Goal: Task Accomplishment & Management: Complete application form

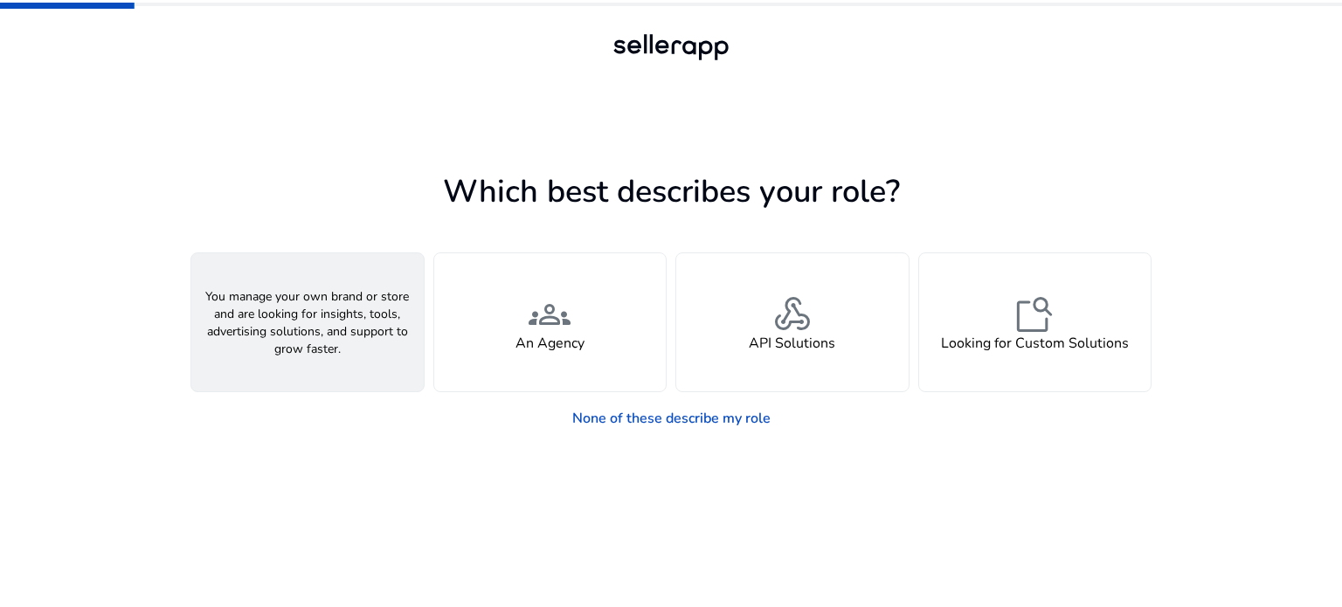
click at [330, 320] on div "person A Seller" at bounding box center [307, 322] width 232 height 138
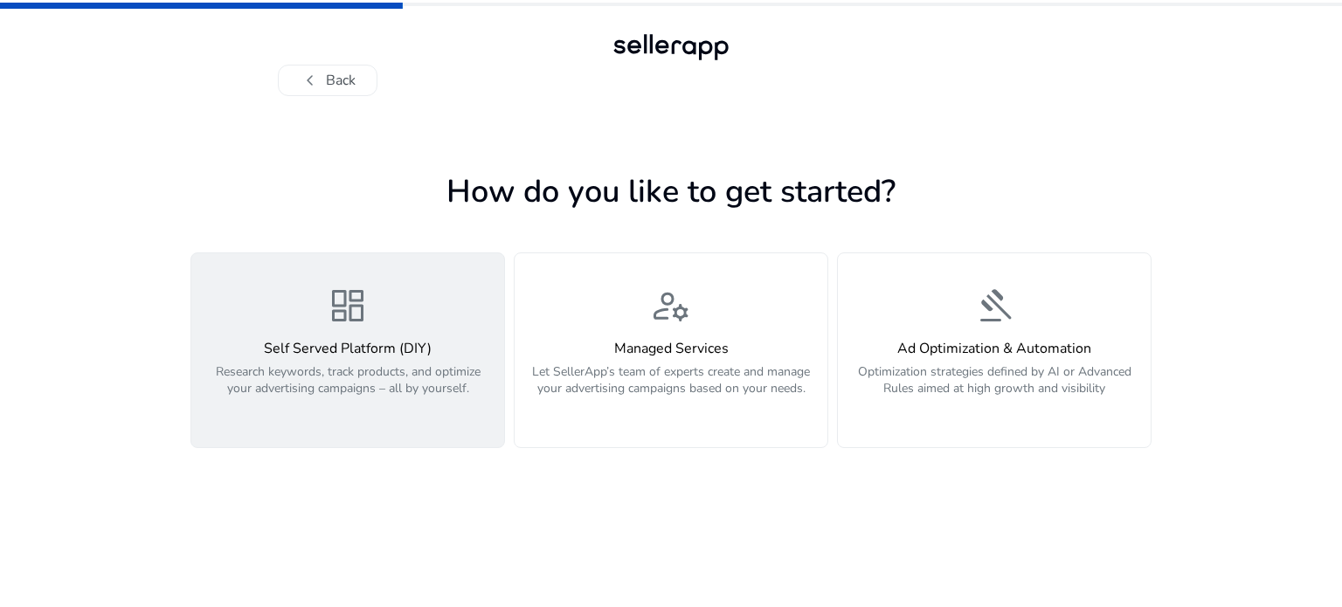
click at [344, 343] on h4 "Self Served Platform (DIY)" at bounding box center [348, 349] width 292 height 17
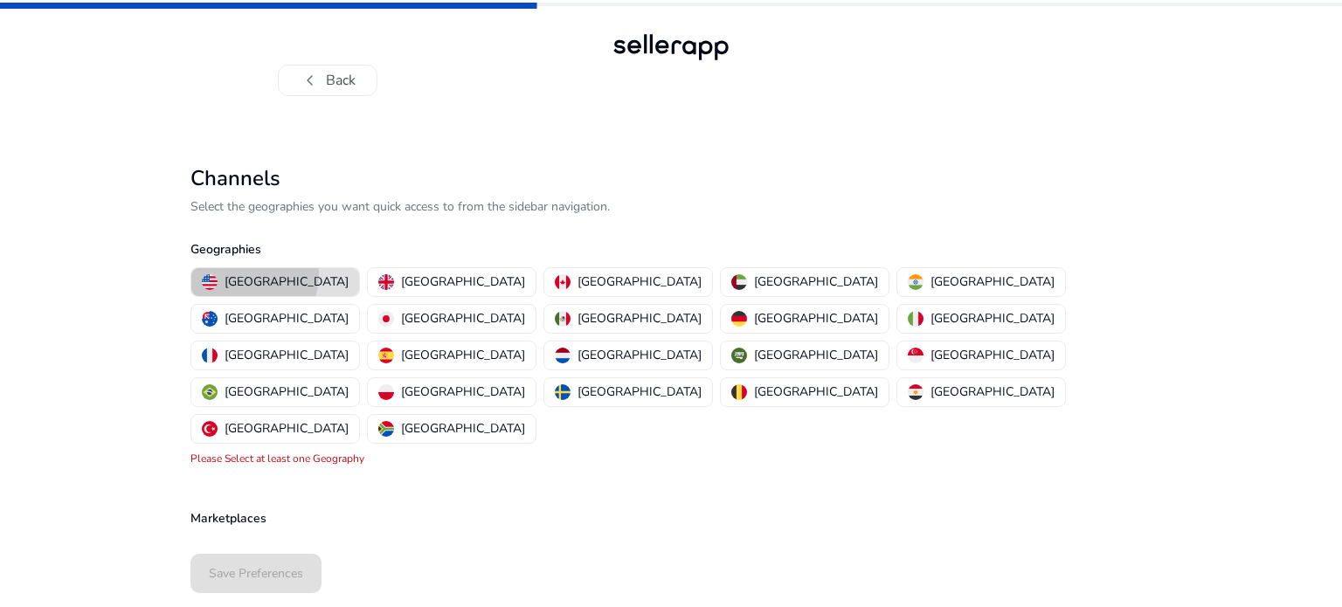
click at [253, 275] on p "[GEOGRAPHIC_DATA]" at bounding box center [286, 281] width 124 height 18
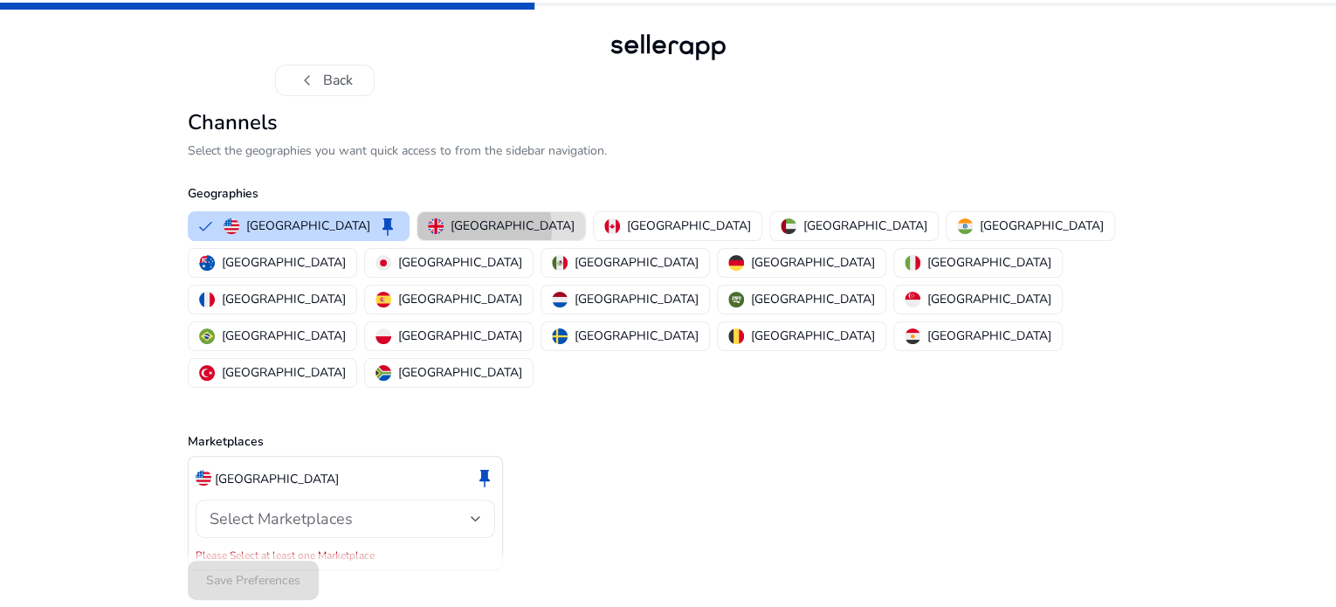
click at [451, 235] on p "[GEOGRAPHIC_DATA]" at bounding box center [513, 226] width 124 height 18
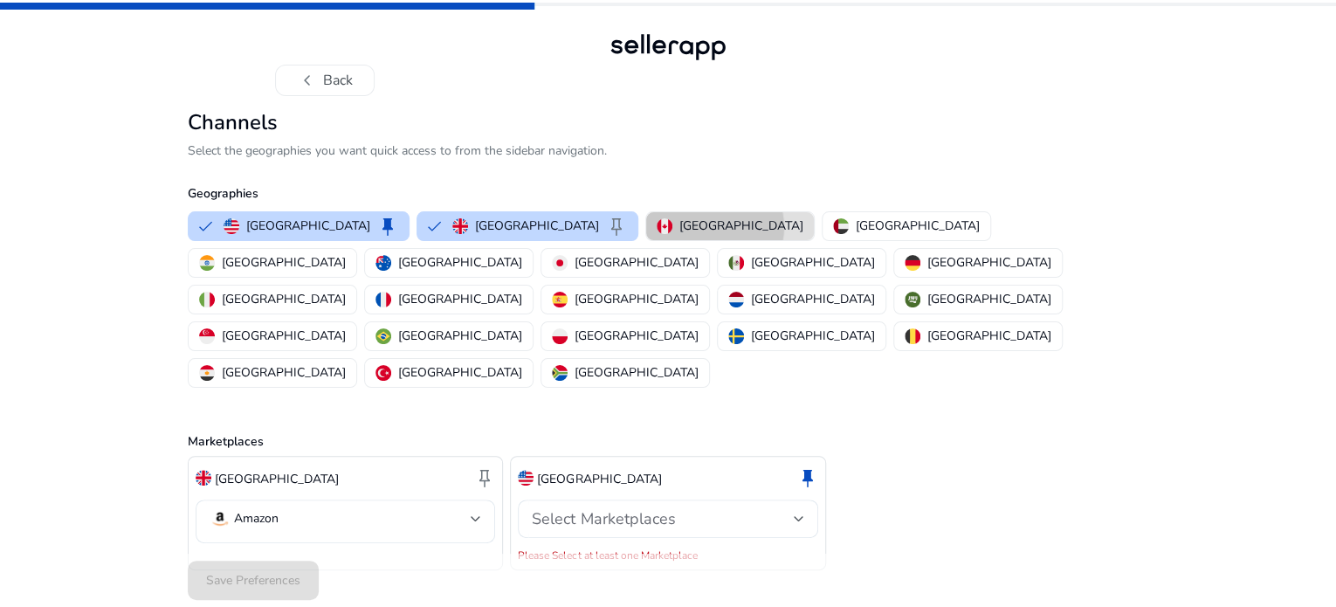
click at [679, 235] on p "[GEOGRAPHIC_DATA]" at bounding box center [741, 226] width 124 height 18
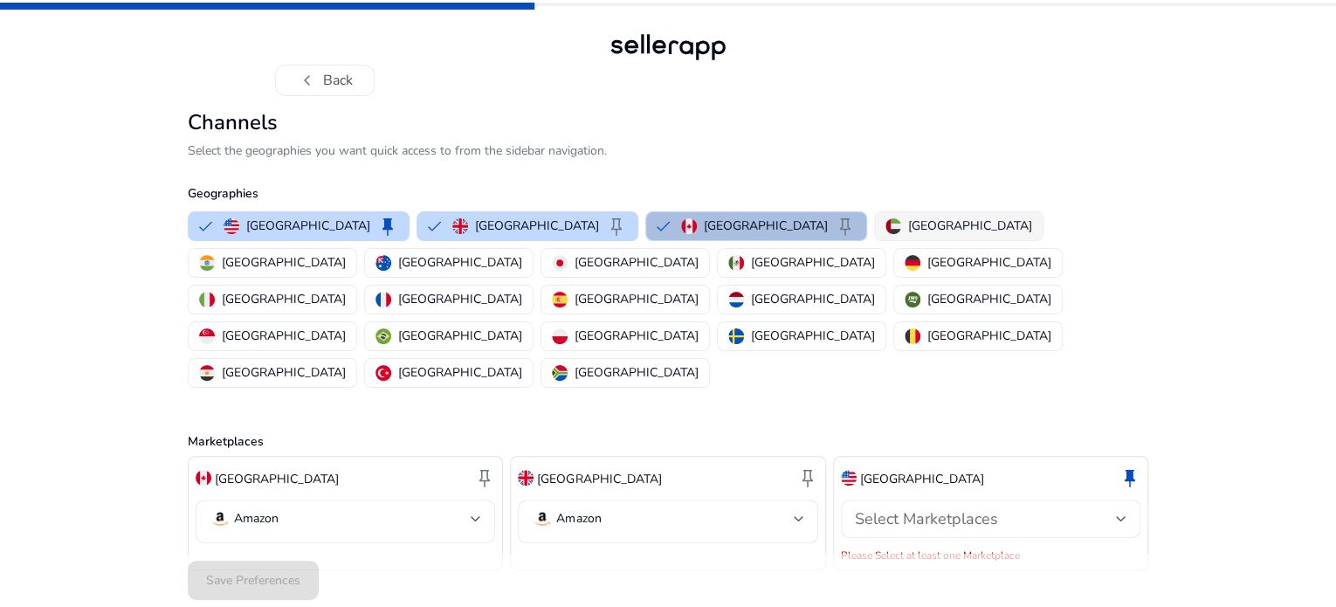
click at [908, 235] on p "[GEOGRAPHIC_DATA]" at bounding box center [970, 226] width 124 height 18
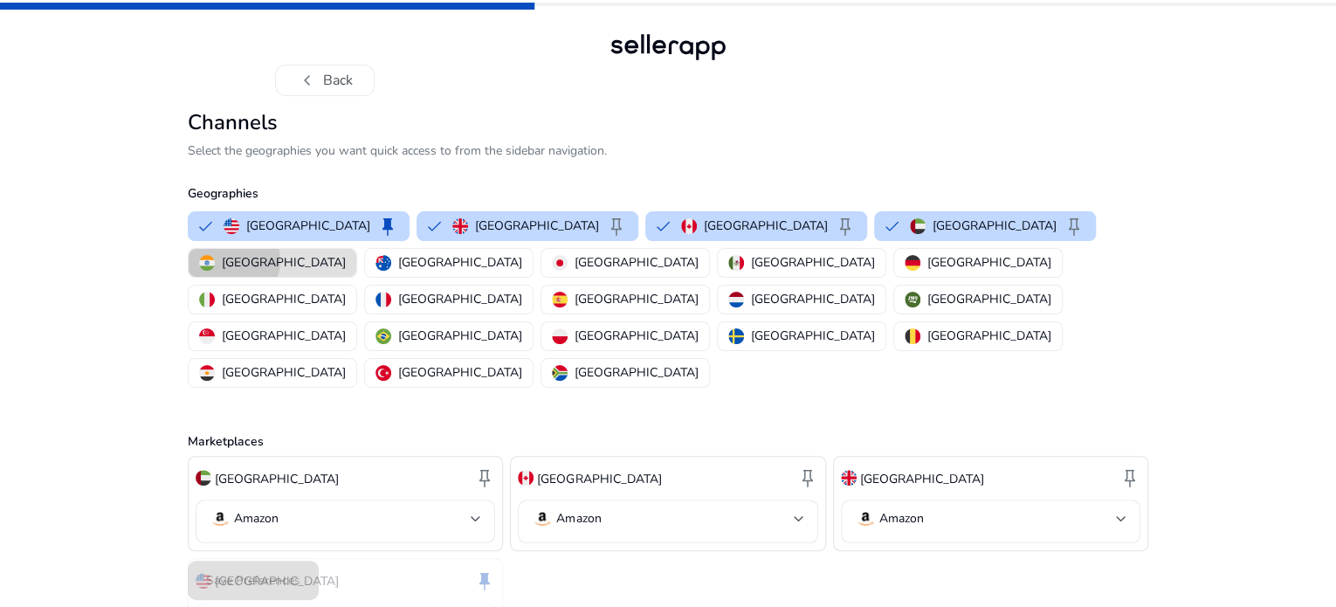
click at [346, 272] on p "[GEOGRAPHIC_DATA]" at bounding box center [284, 262] width 124 height 18
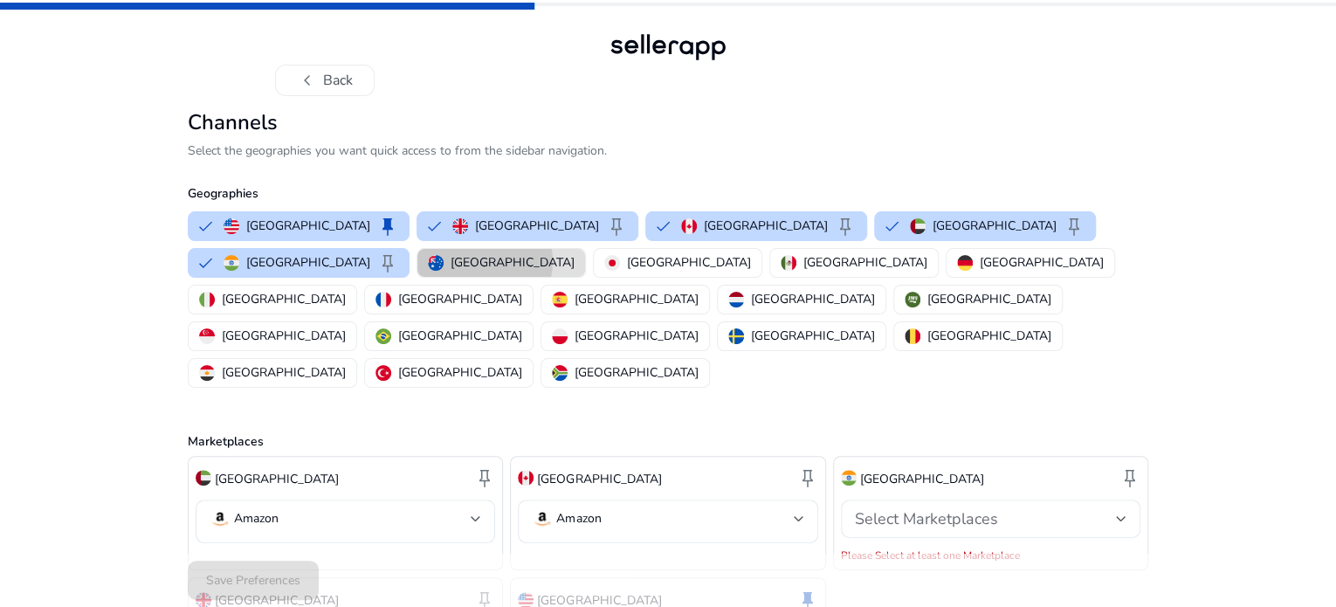
click at [451, 272] on p "[GEOGRAPHIC_DATA]" at bounding box center [513, 262] width 124 height 18
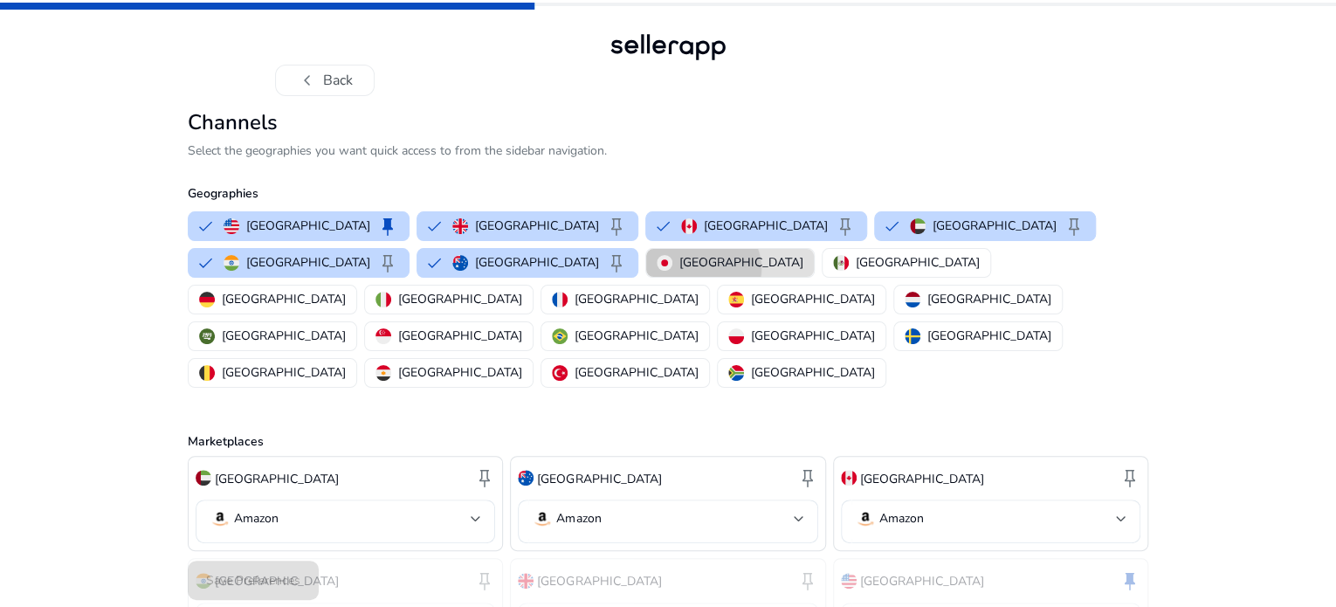
click at [679, 272] on p "[GEOGRAPHIC_DATA]" at bounding box center [741, 262] width 124 height 18
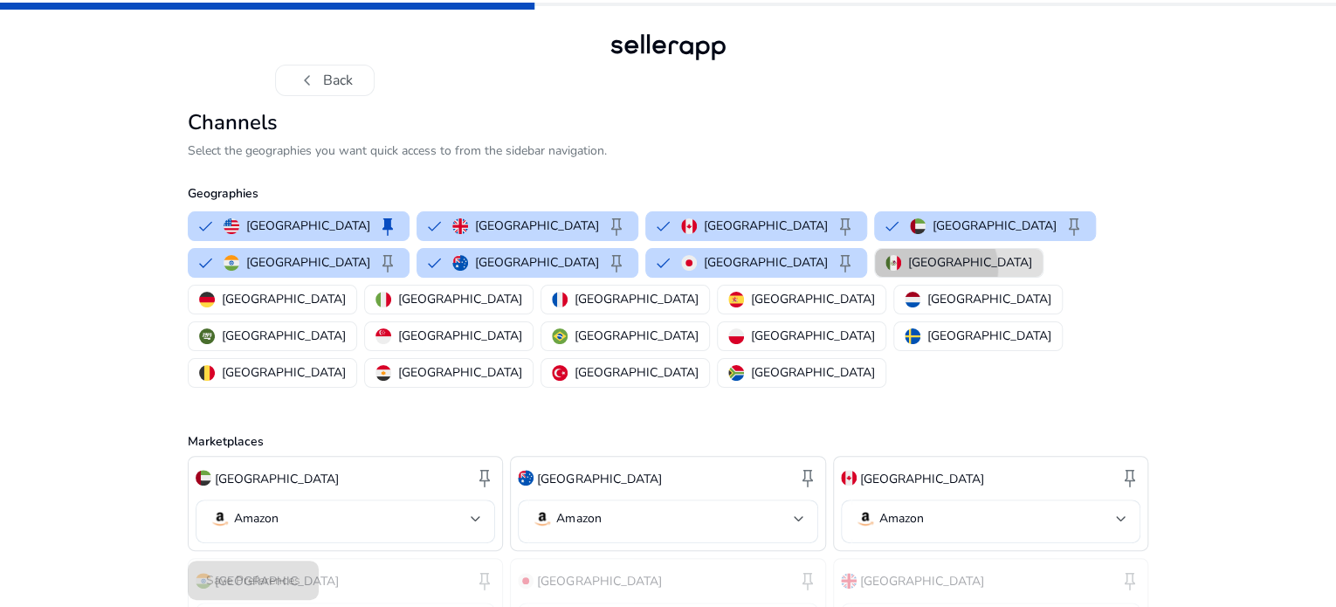
click at [908, 272] on p "[GEOGRAPHIC_DATA]" at bounding box center [970, 262] width 124 height 18
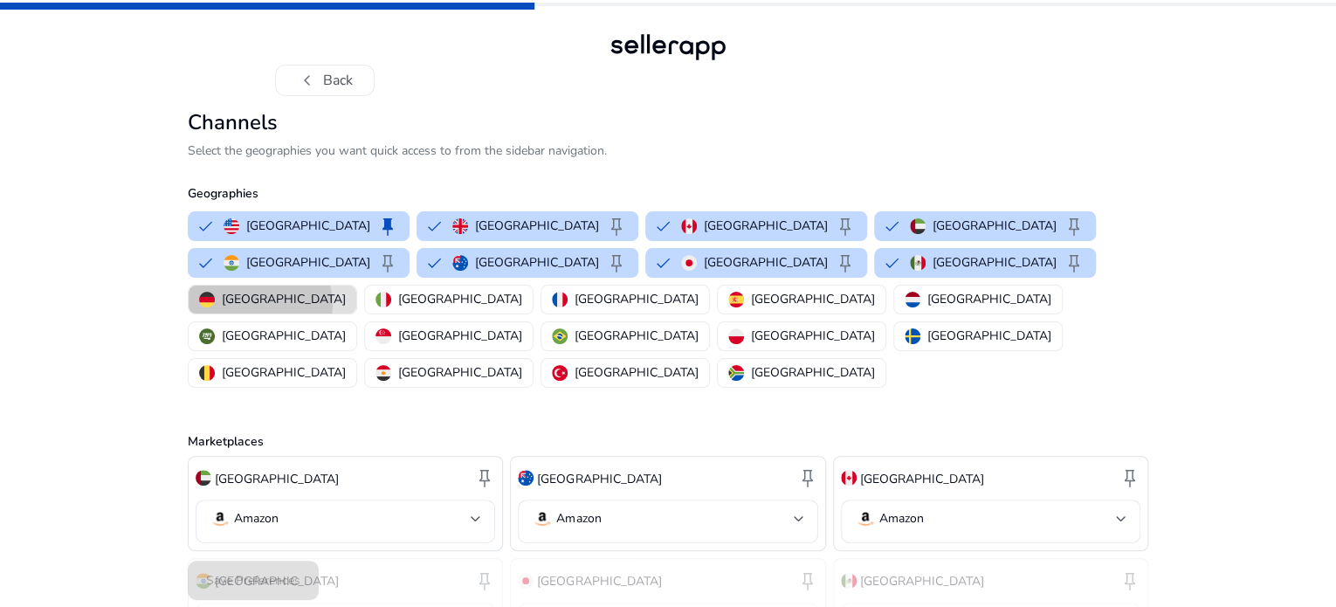
click at [346, 308] on p "[GEOGRAPHIC_DATA]" at bounding box center [284, 299] width 124 height 18
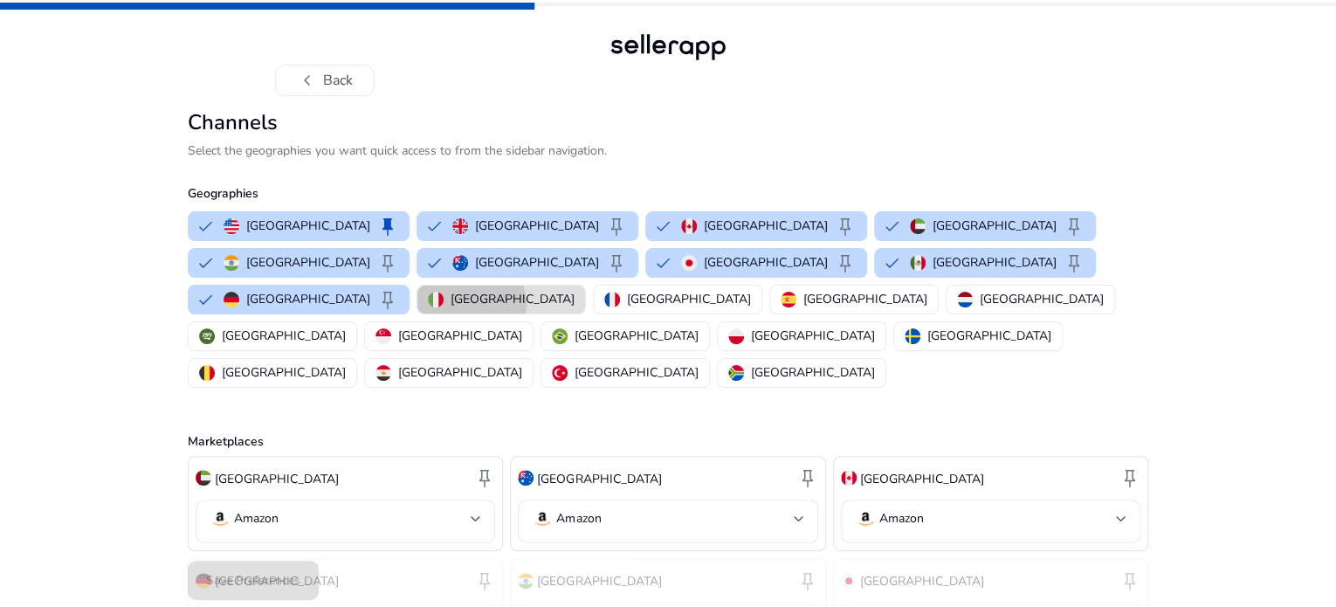
click at [575, 308] on p "[GEOGRAPHIC_DATA]" at bounding box center [513, 299] width 124 height 18
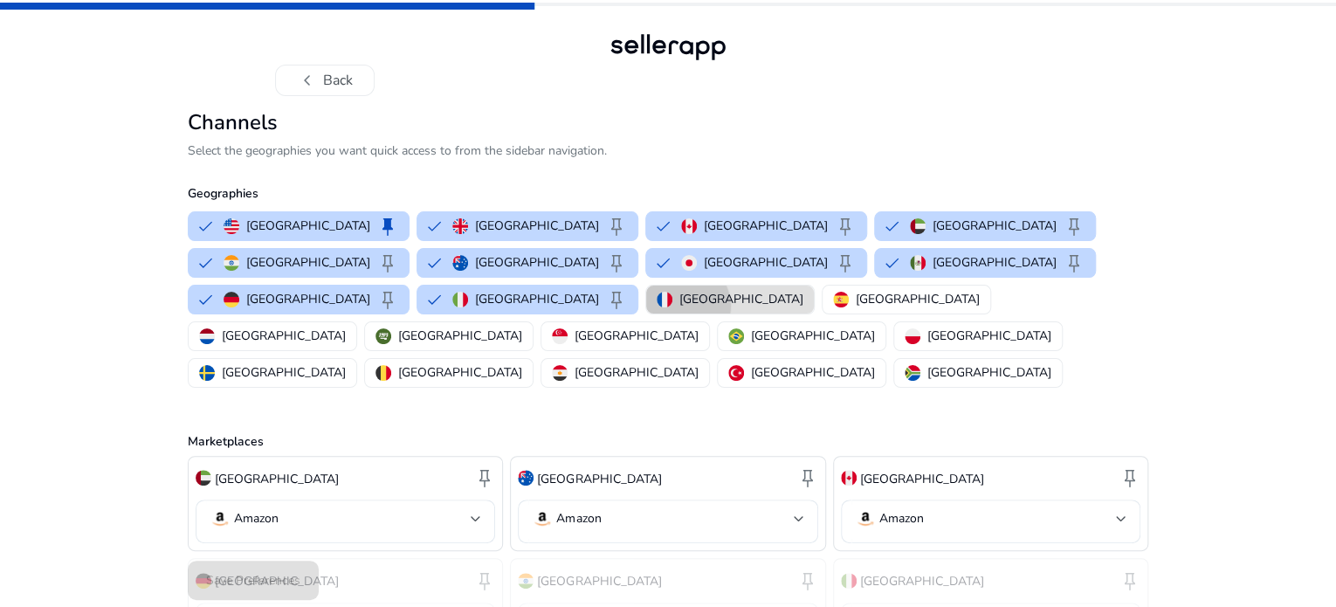
click at [804, 308] on p "[GEOGRAPHIC_DATA]" at bounding box center [741, 299] width 124 height 18
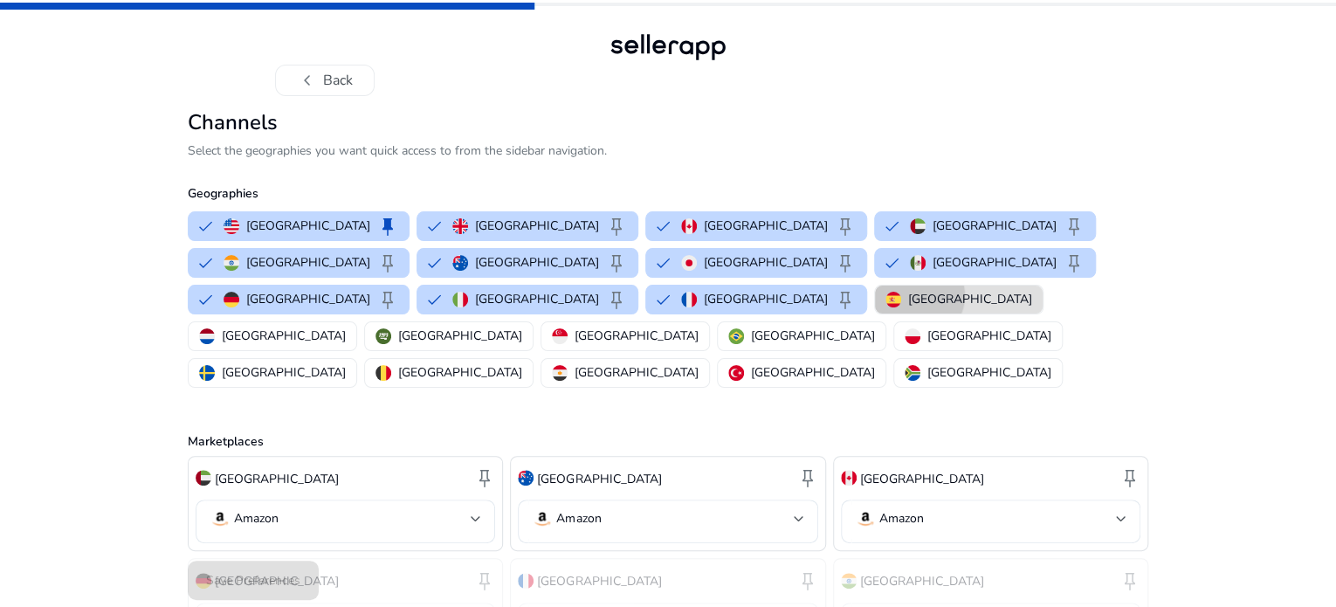
click at [1032, 308] on p "[GEOGRAPHIC_DATA]" at bounding box center [970, 299] width 124 height 18
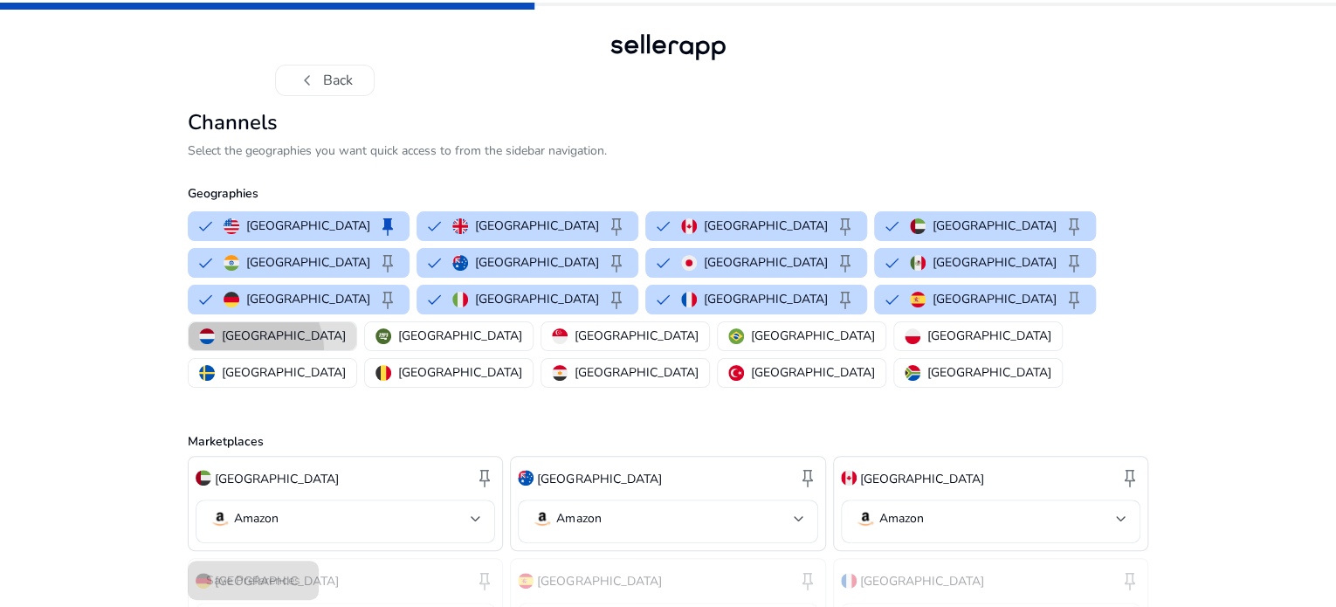
click at [356, 350] on button "[GEOGRAPHIC_DATA]" at bounding box center [273, 336] width 168 height 28
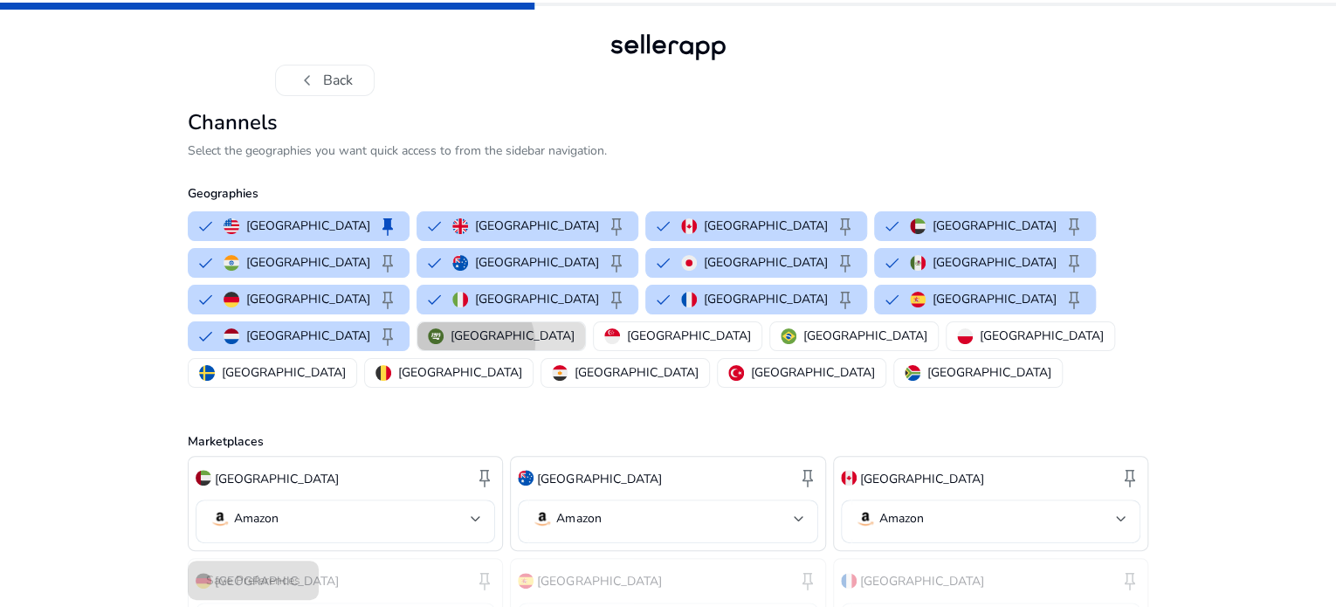
click at [553, 345] on p "[GEOGRAPHIC_DATA]" at bounding box center [513, 336] width 124 height 18
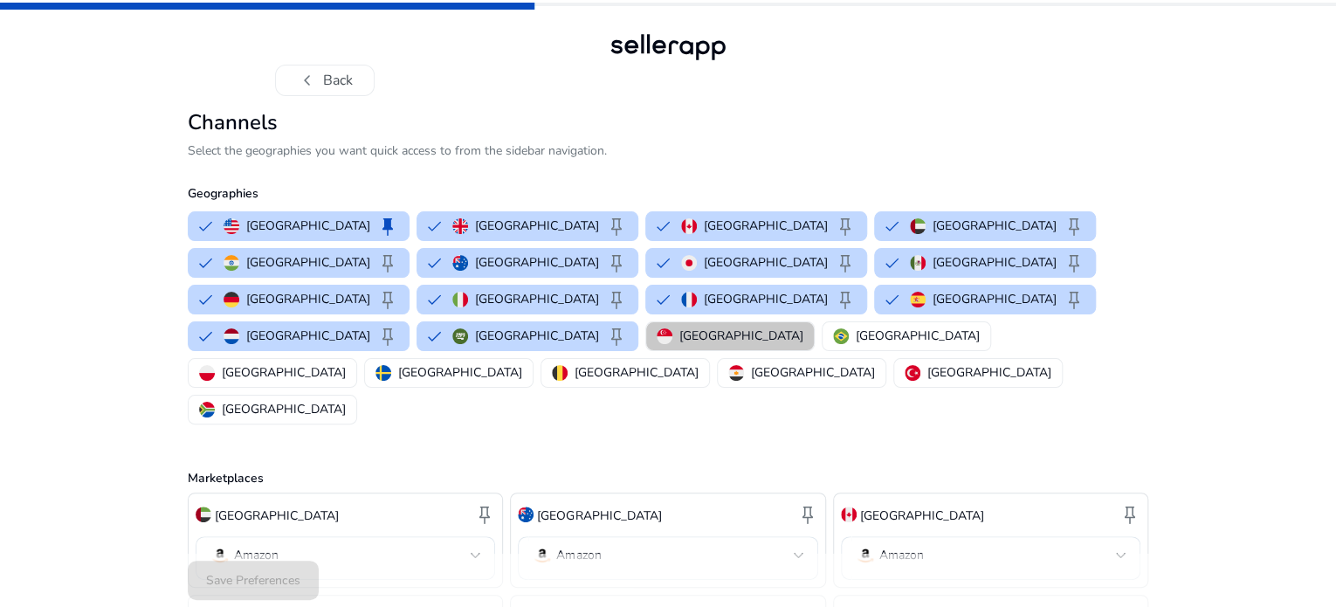
click at [769, 350] on button "[GEOGRAPHIC_DATA]" at bounding box center [730, 336] width 168 height 28
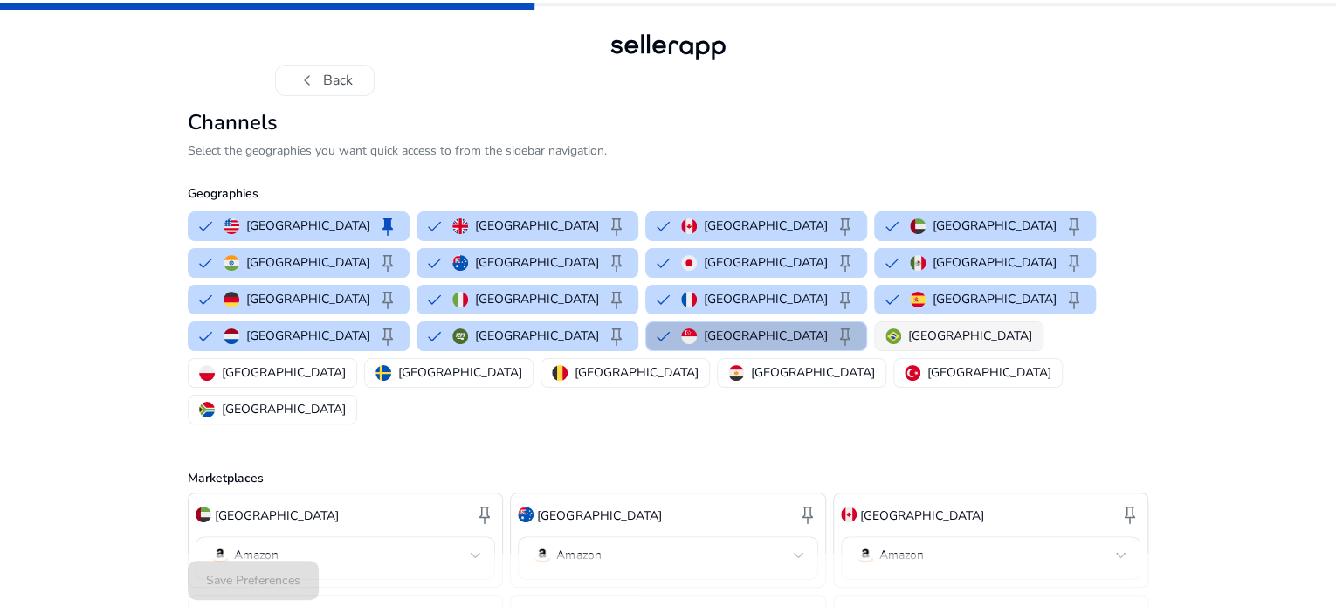
click at [886, 345] on div "[GEOGRAPHIC_DATA]" at bounding box center [959, 336] width 147 height 18
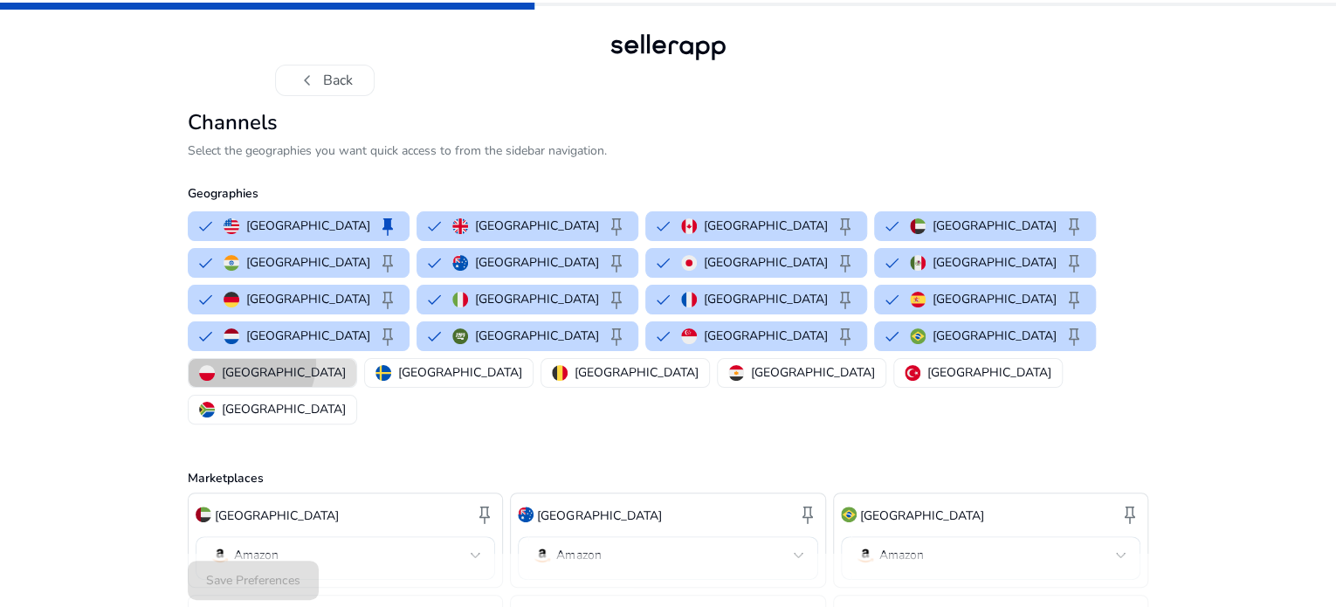
click at [346, 363] on p "[GEOGRAPHIC_DATA]" at bounding box center [284, 372] width 124 height 18
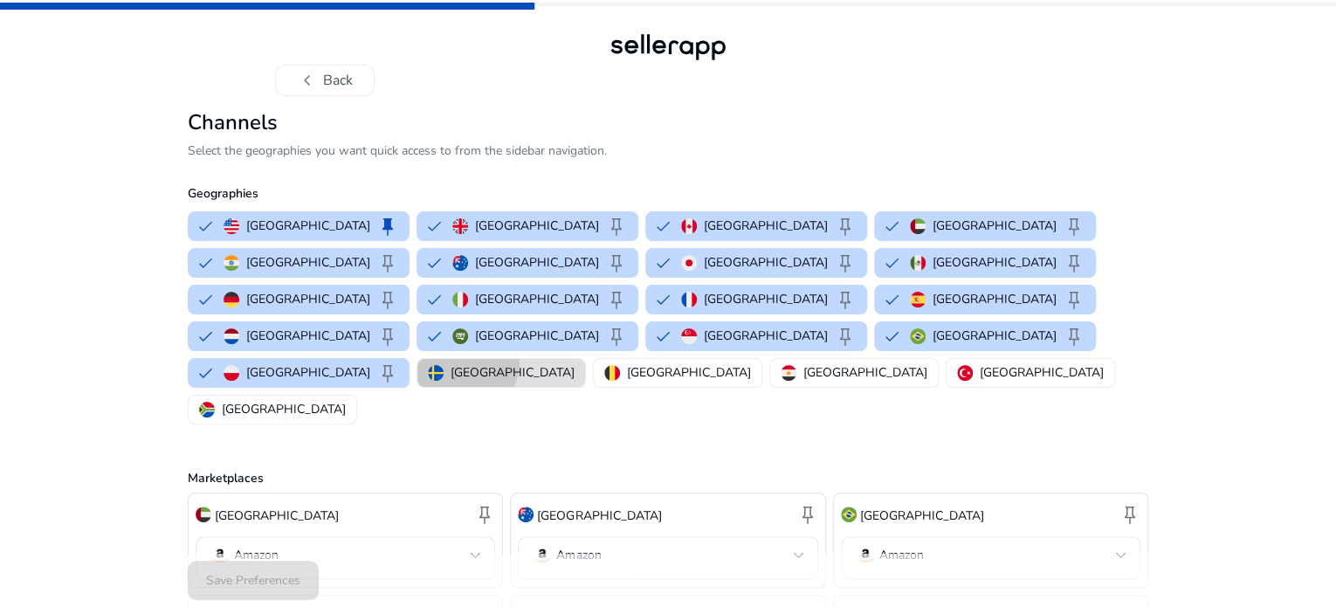
click at [451, 381] on p "[GEOGRAPHIC_DATA]" at bounding box center [513, 372] width 124 height 18
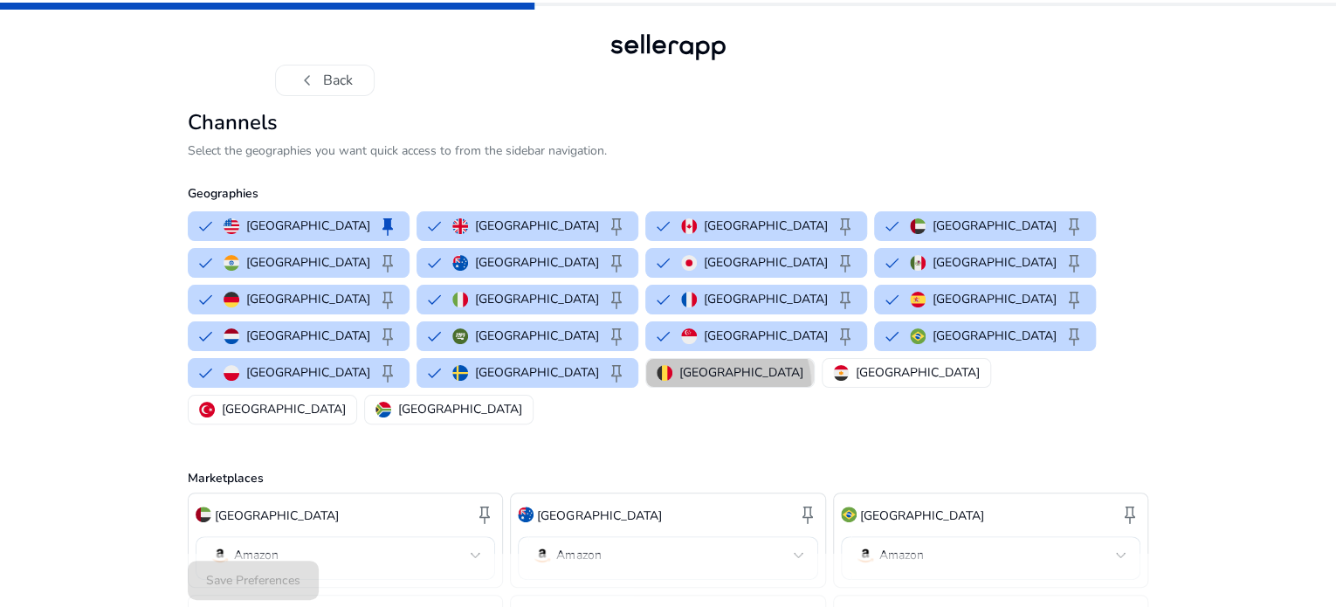
click at [646, 387] on button "[GEOGRAPHIC_DATA]" at bounding box center [730, 373] width 168 height 28
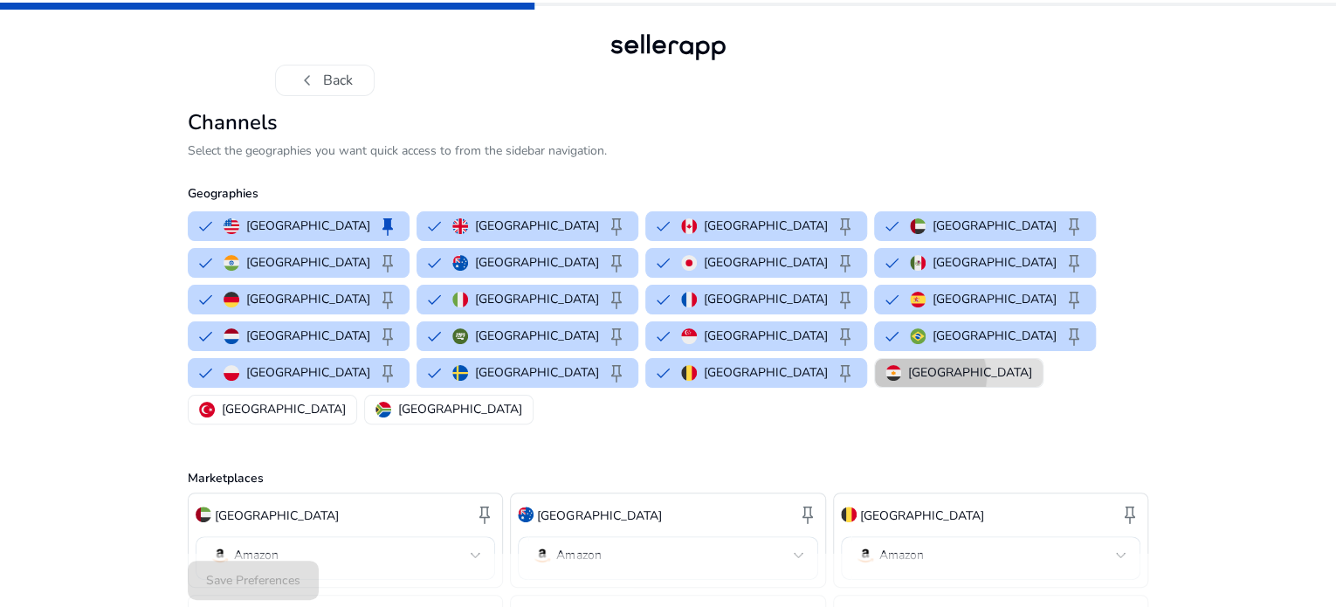
click at [908, 382] on p "[GEOGRAPHIC_DATA]" at bounding box center [970, 372] width 124 height 18
click at [356, 400] on button "[GEOGRAPHIC_DATA]" at bounding box center [273, 410] width 168 height 28
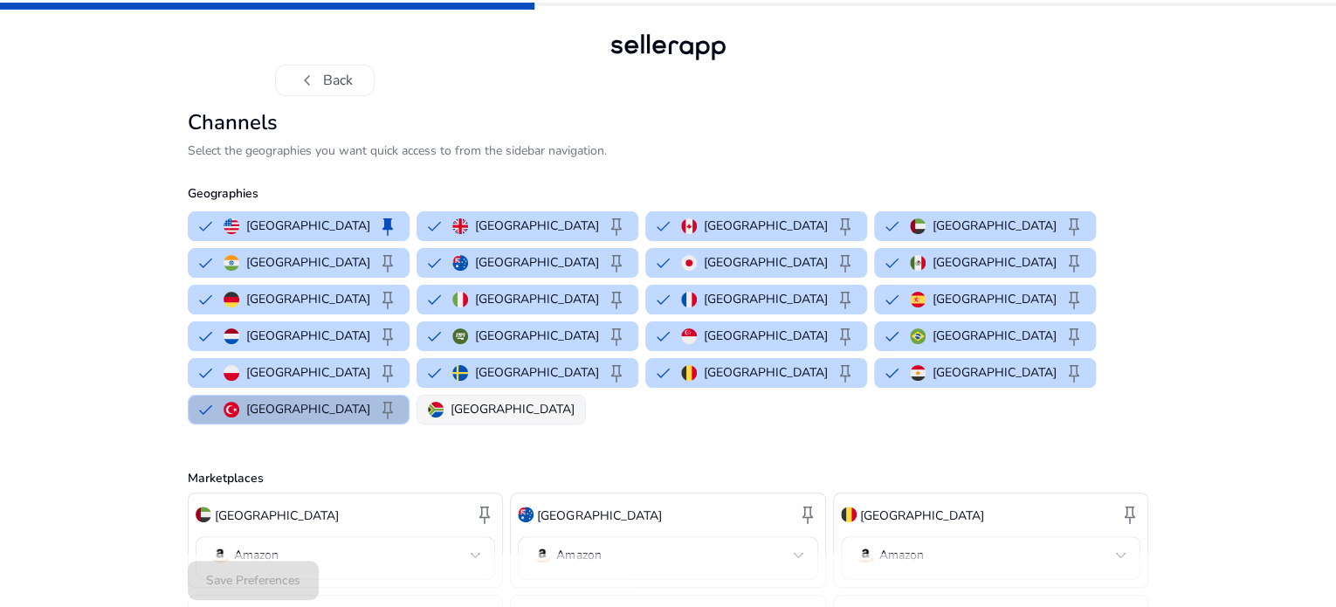
click at [575, 400] on p "[GEOGRAPHIC_DATA]" at bounding box center [513, 409] width 124 height 18
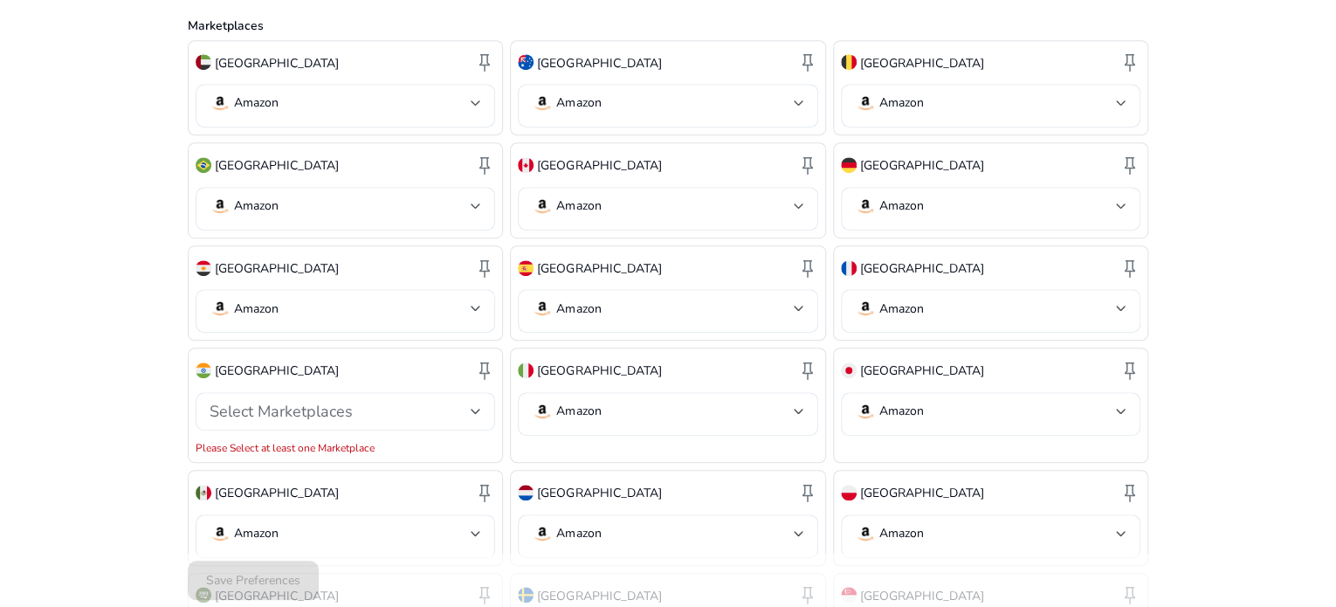
scroll to position [454, 0]
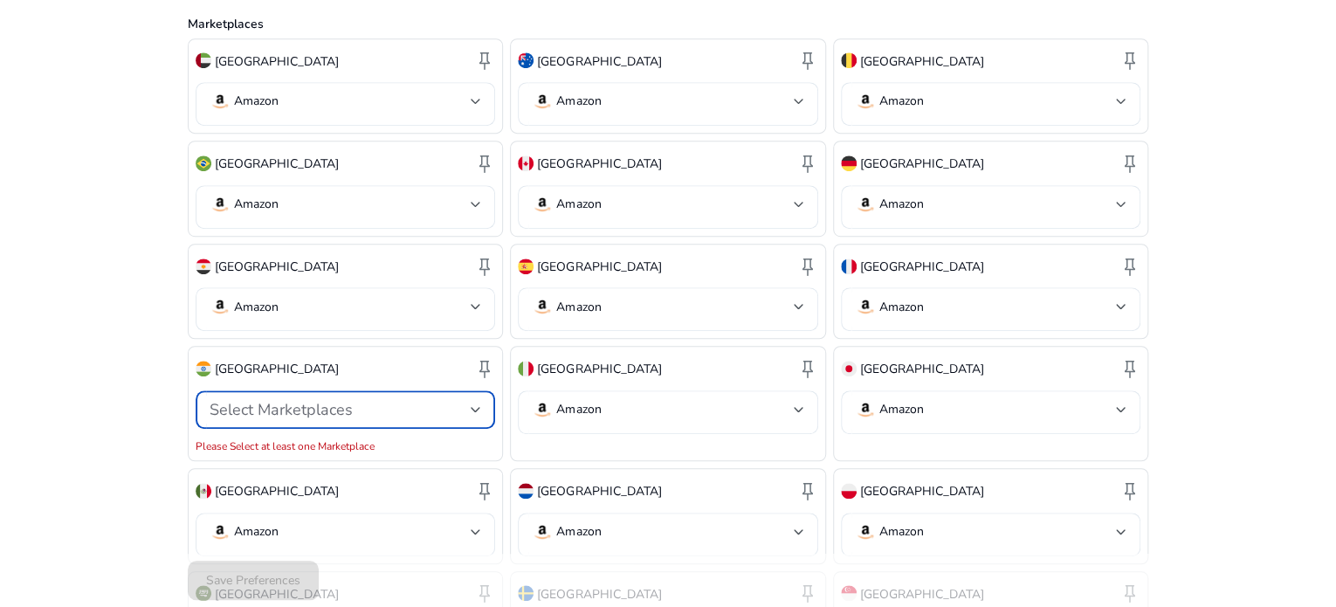
click at [464, 400] on div "Select Marketplaces" at bounding box center [340, 409] width 261 height 19
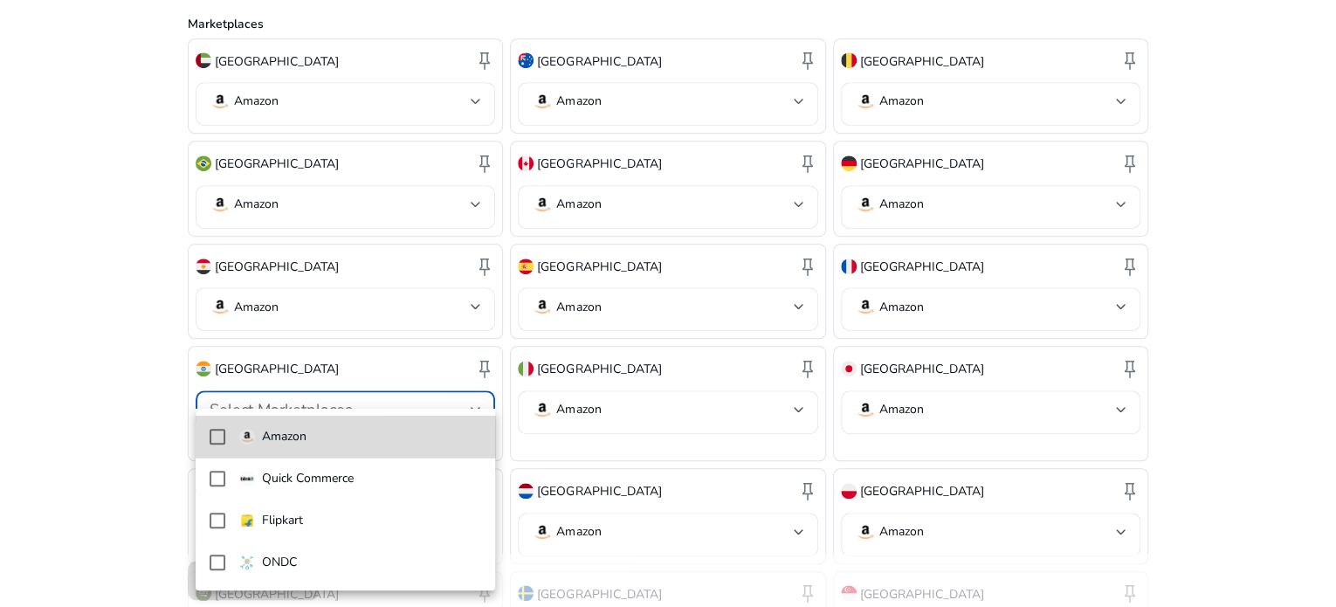
click at [219, 442] on mat-pseudo-checkbox at bounding box center [218, 437] width 16 height 16
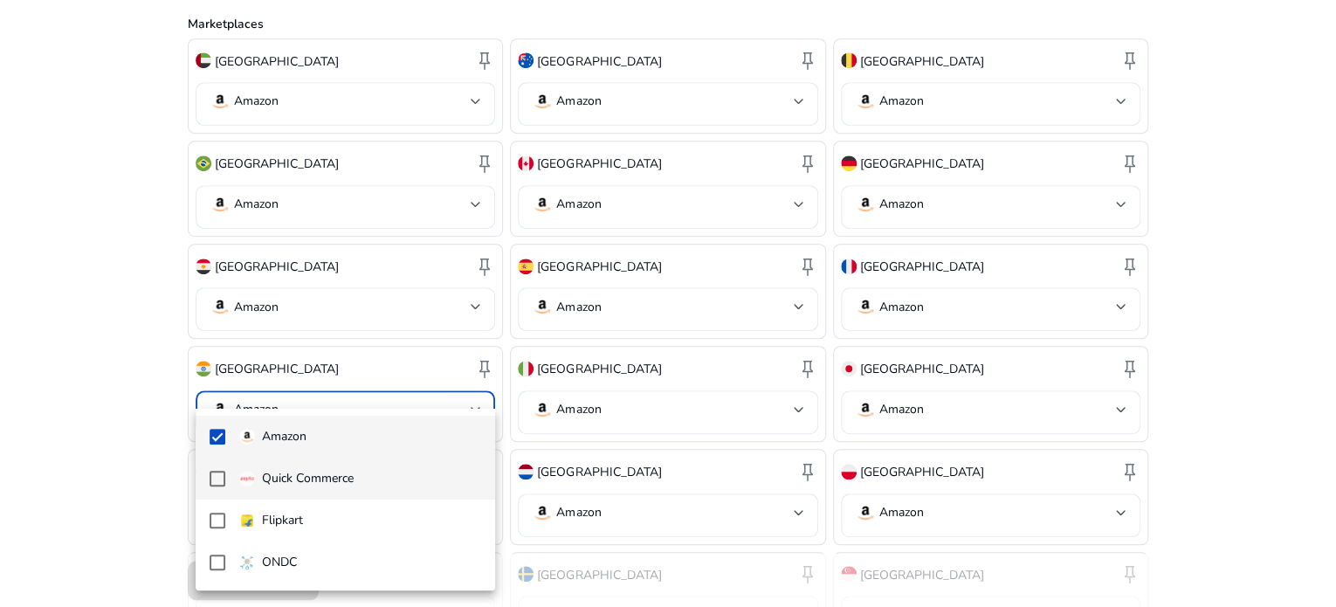
click at [216, 475] on mat-pseudo-checkbox at bounding box center [218, 479] width 16 height 16
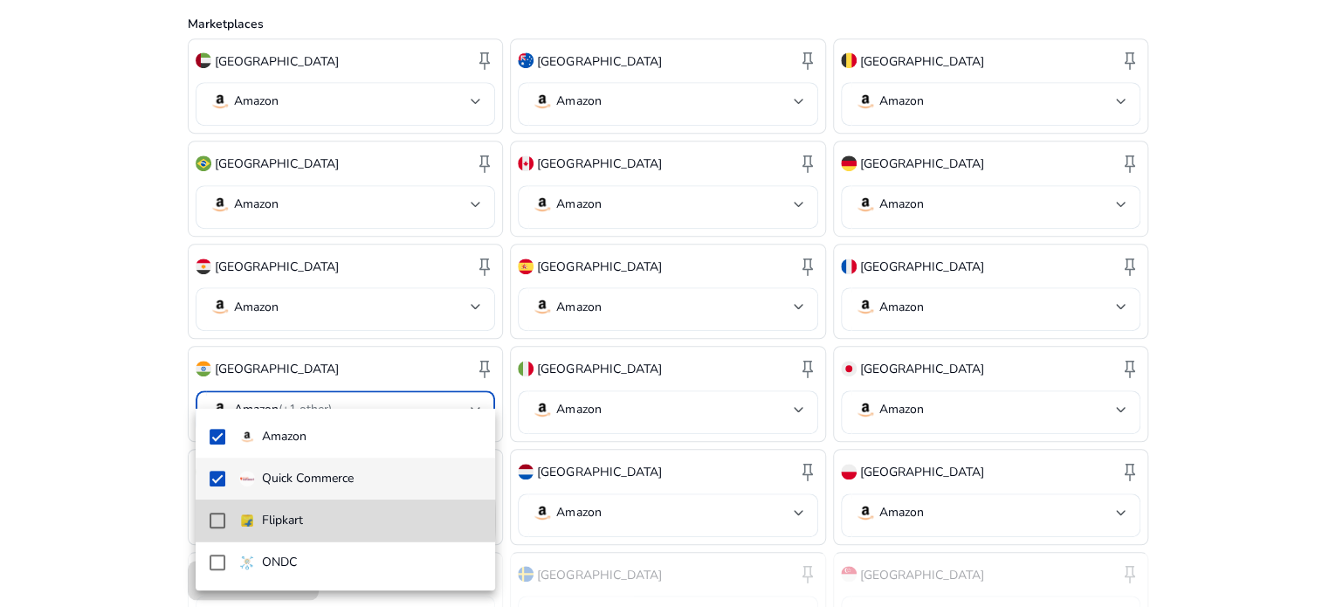
click at [215, 519] on mat-pseudo-checkbox at bounding box center [218, 521] width 16 height 16
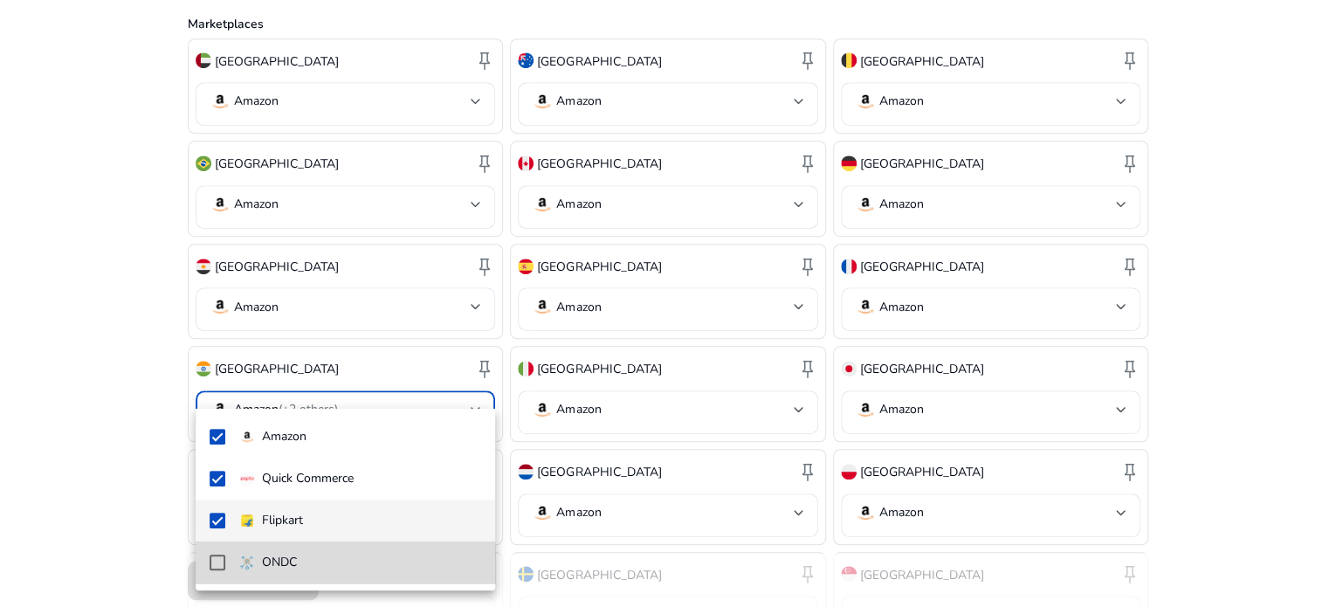
click at [215, 572] on mat-option "ONDC" at bounding box center [346, 563] width 300 height 42
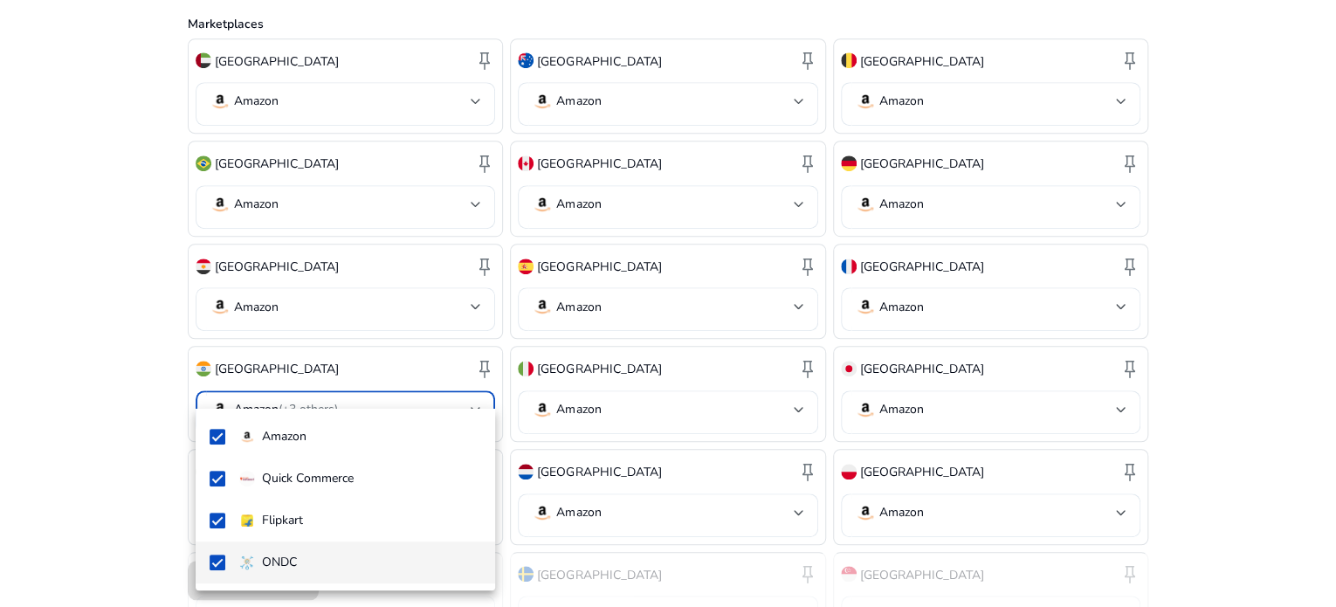
click at [1280, 482] on div at bounding box center [668, 303] width 1336 height 607
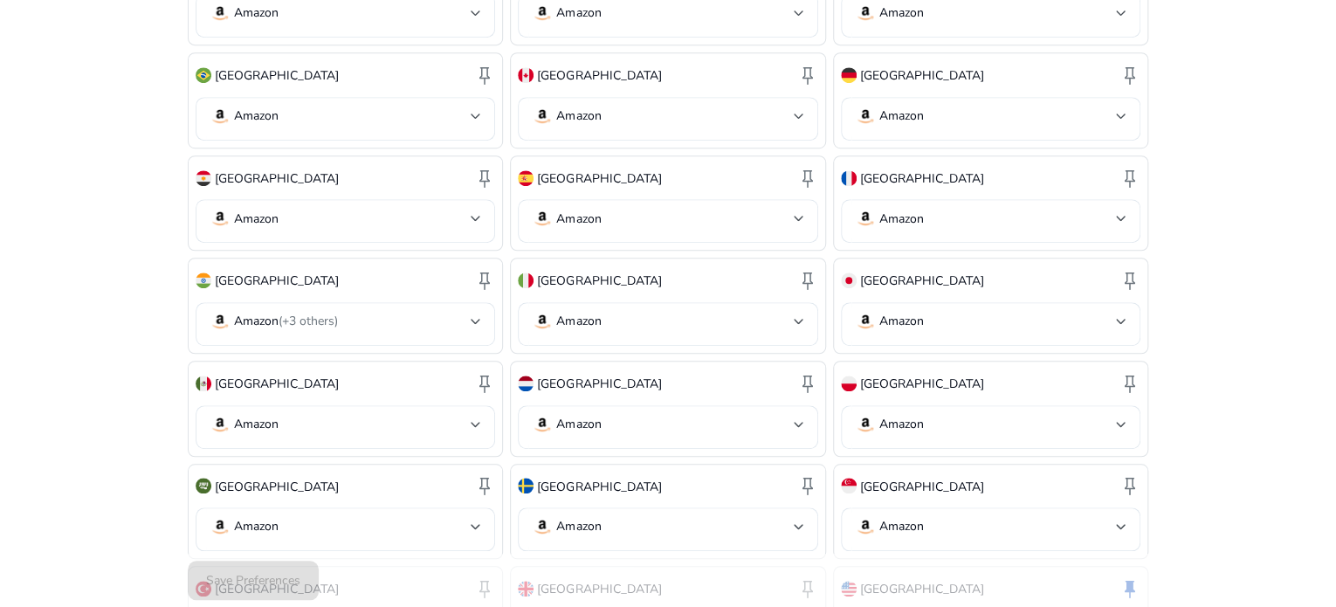
scroll to position [764, 0]
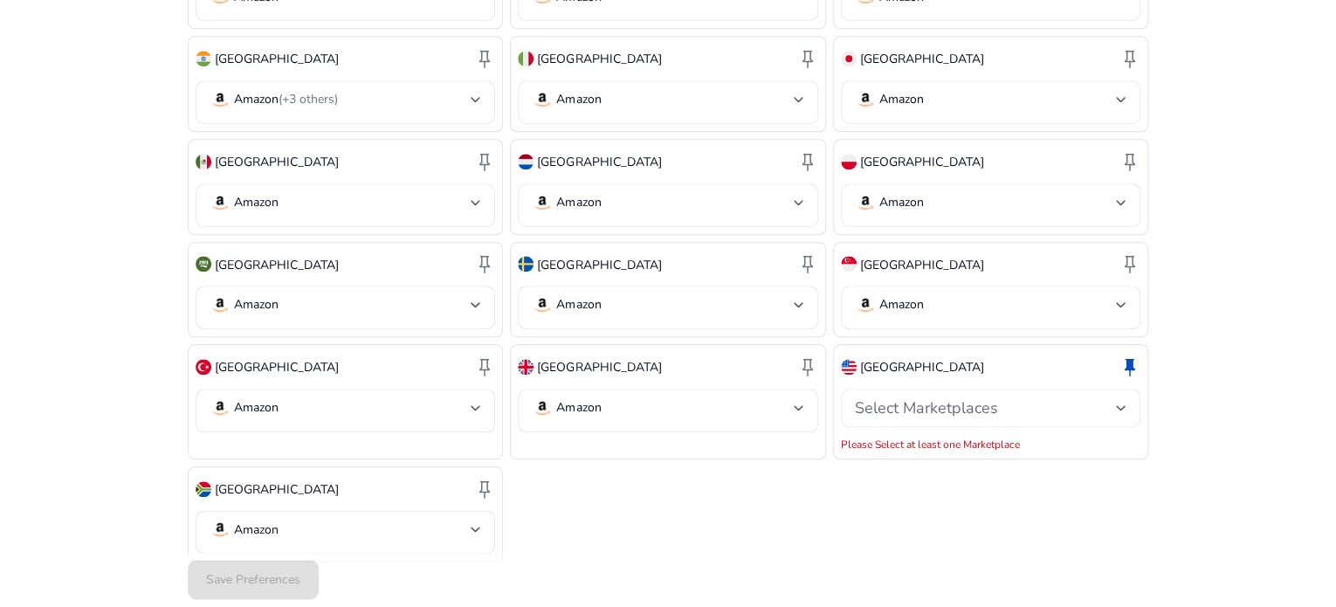
click at [1070, 389] on div "Select Marketplaces" at bounding box center [991, 408] width 272 height 38
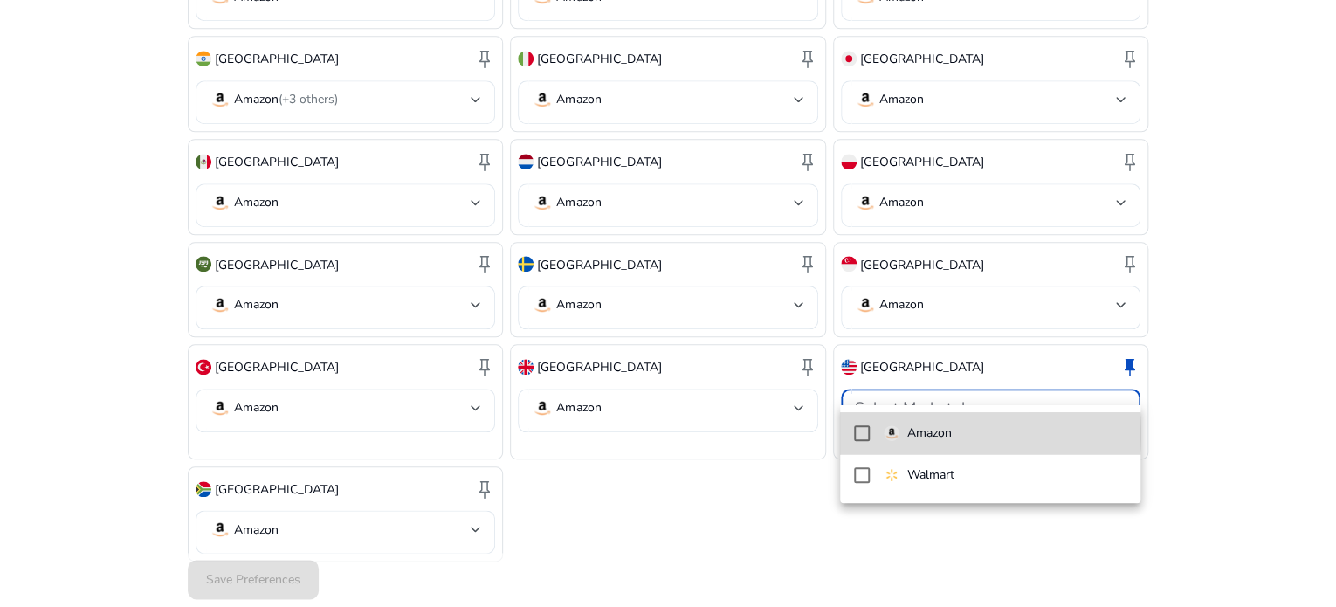
click at [863, 433] on mat-pseudo-checkbox at bounding box center [862, 433] width 16 height 16
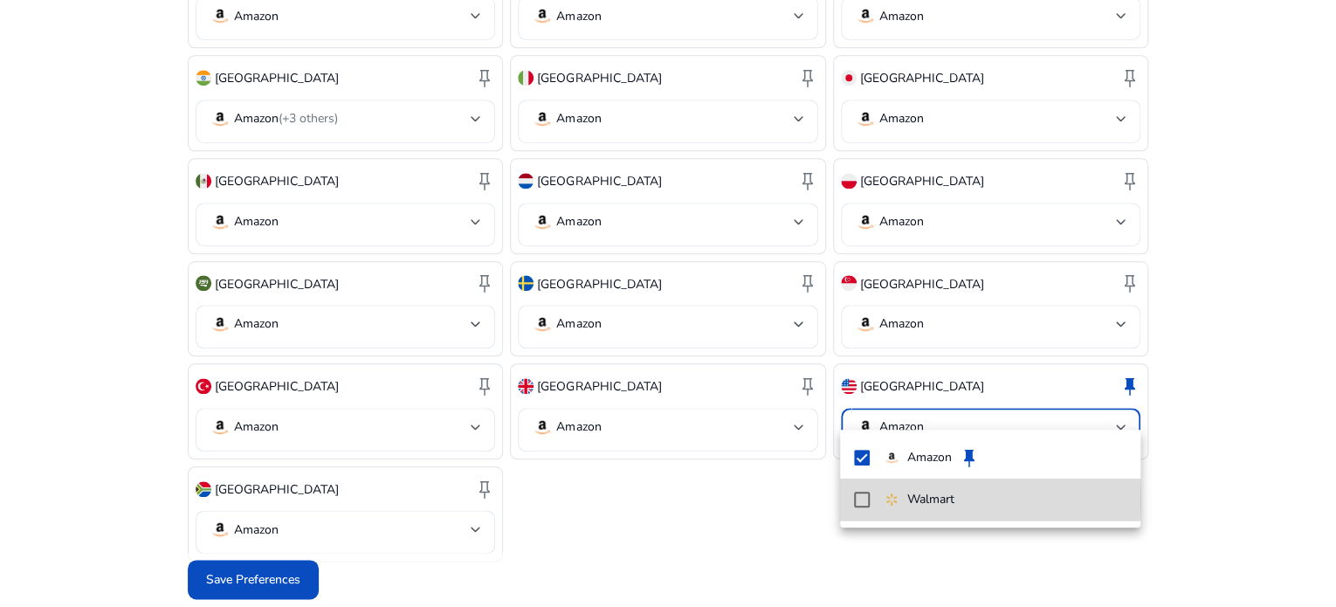
click at [863, 500] on mat-pseudo-checkbox at bounding box center [862, 500] width 16 height 16
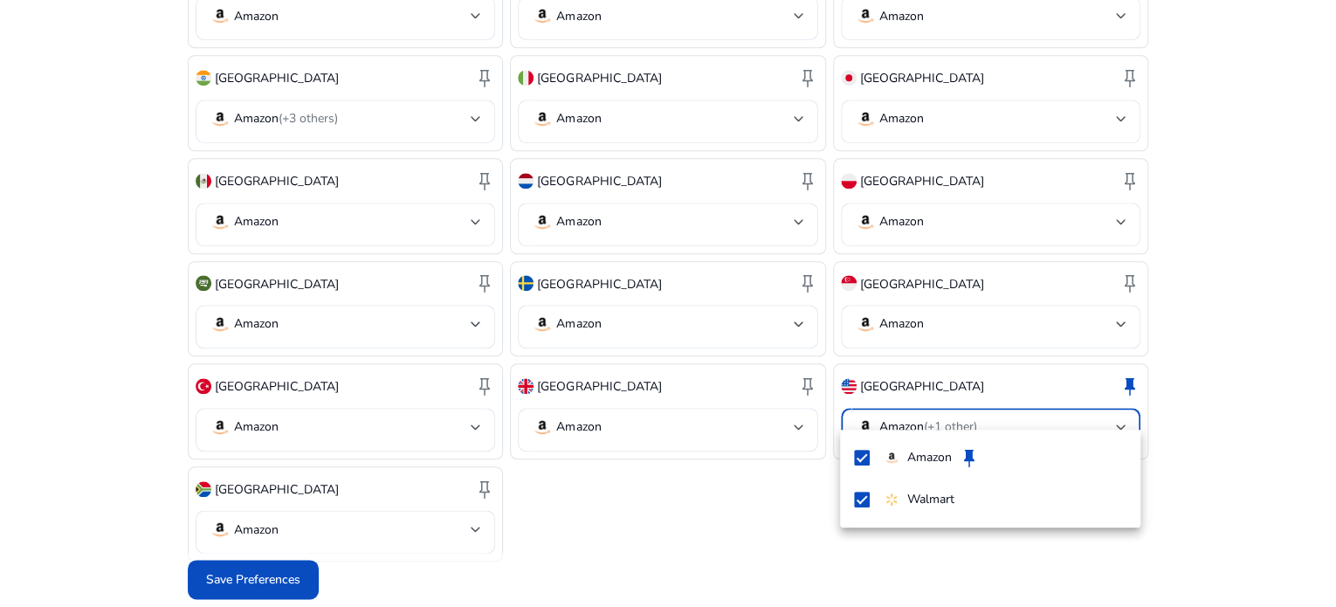
click at [241, 569] on div at bounding box center [668, 303] width 1336 height 607
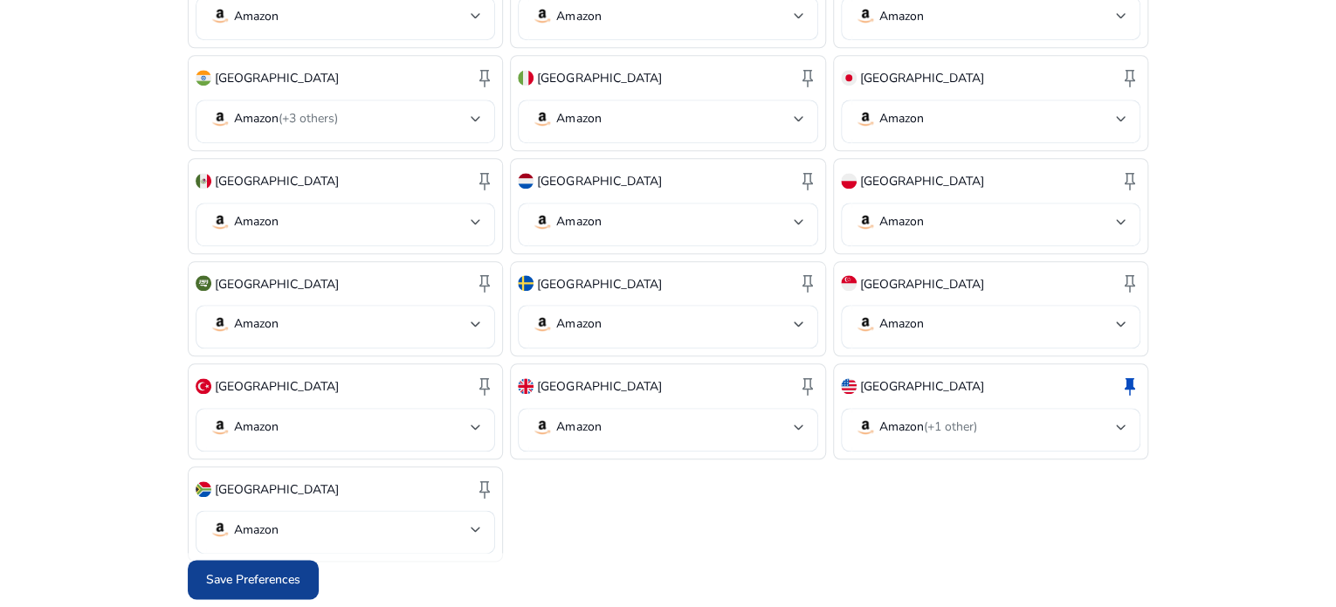
click at [287, 576] on span "Save Preferences" at bounding box center [253, 580] width 94 height 18
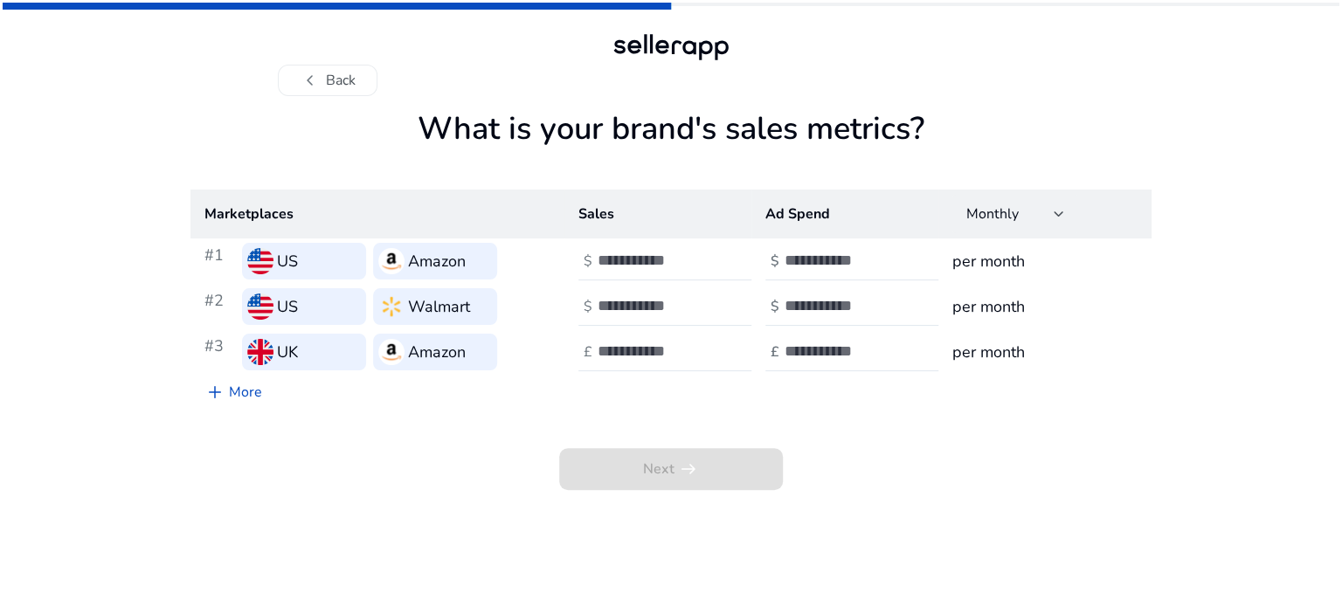
scroll to position [0, 0]
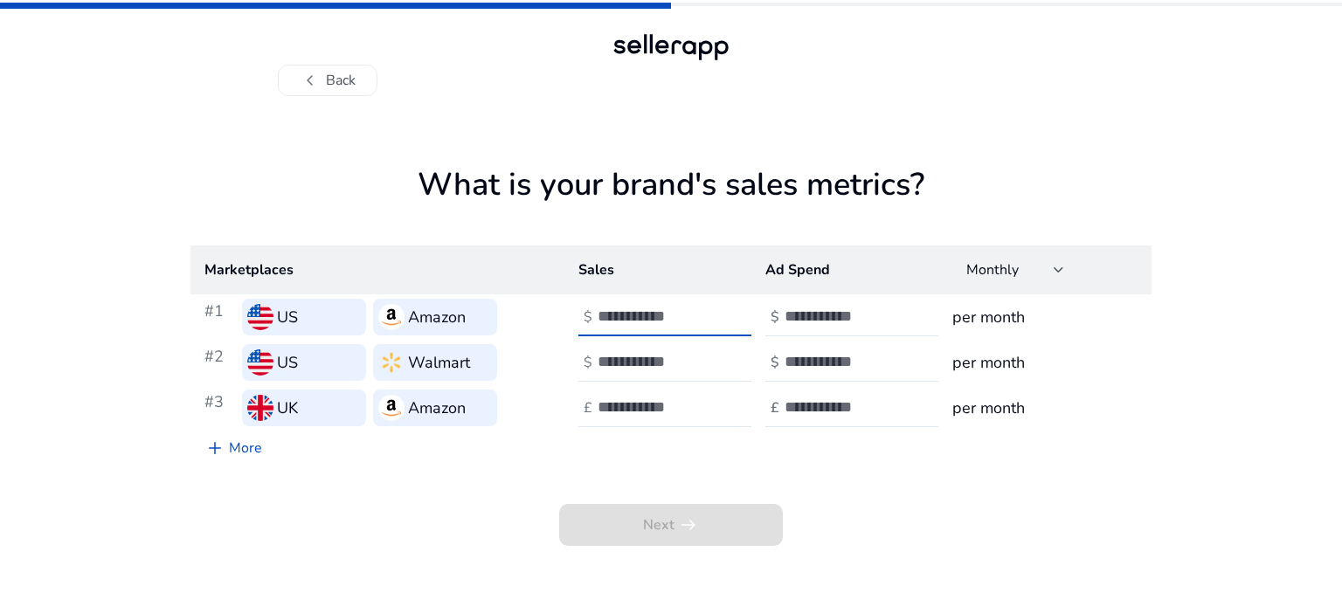
click at [713, 319] on input "**" at bounding box center [656, 316] width 118 height 19
click at [707, 313] on input "*" at bounding box center [656, 316] width 118 height 19
type input "*"
click at [707, 321] on input "*" at bounding box center [656, 316] width 118 height 19
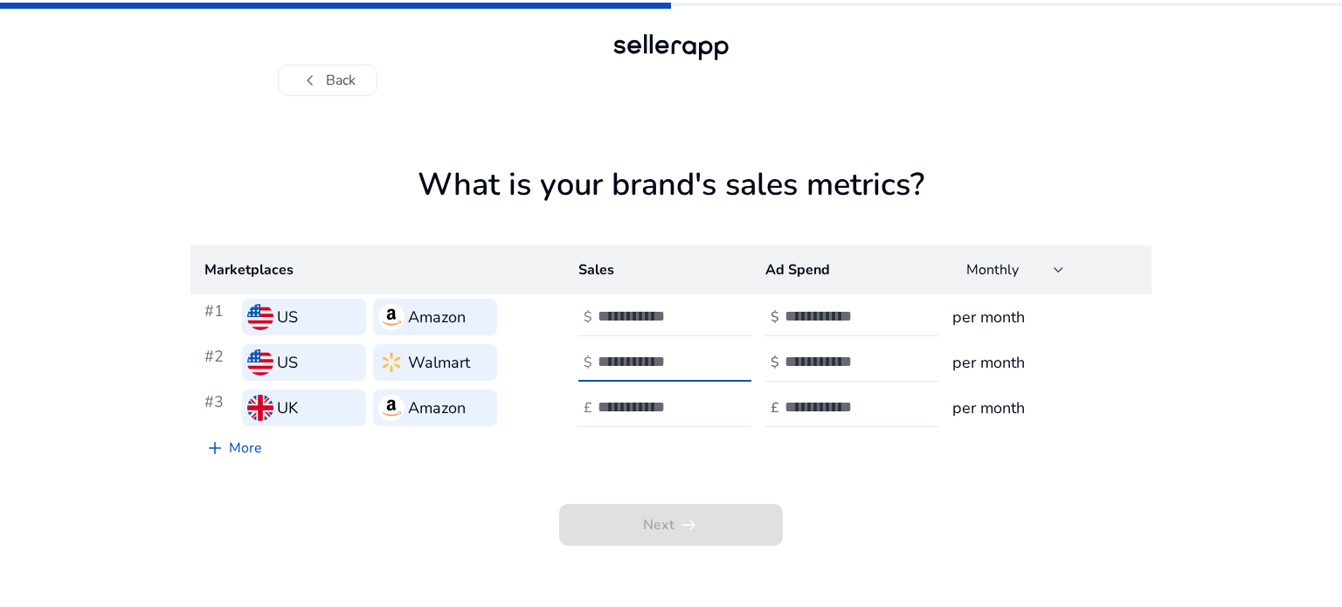
click at [706, 362] on input "**" at bounding box center [656, 361] width 118 height 19
type input "*"
click at [709, 356] on input "*" at bounding box center [656, 361] width 118 height 19
click at [699, 418] on div at bounding box center [675, 408] width 157 height 38
click at [707, 400] on input "*" at bounding box center [656, 406] width 118 height 19
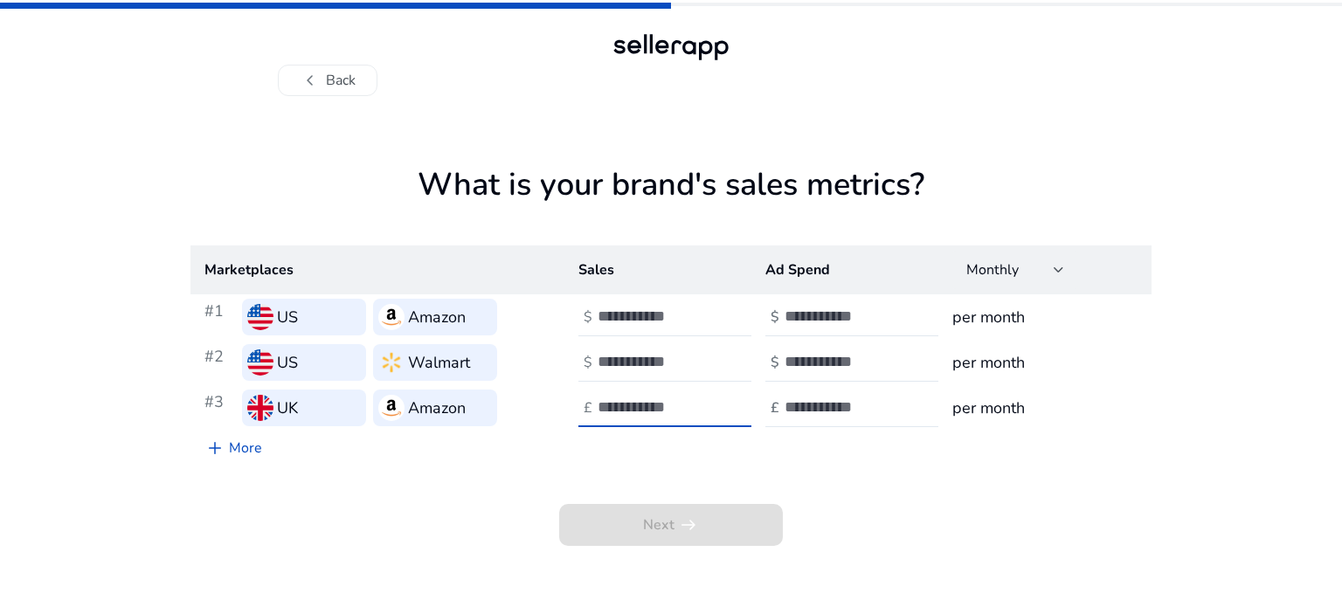
type input "*"
click at [712, 411] on input "*" at bounding box center [656, 406] width 118 height 19
click at [802, 314] on input "number" at bounding box center [843, 316] width 118 height 19
click at [893, 324] on input "**" at bounding box center [843, 316] width 118 height 19
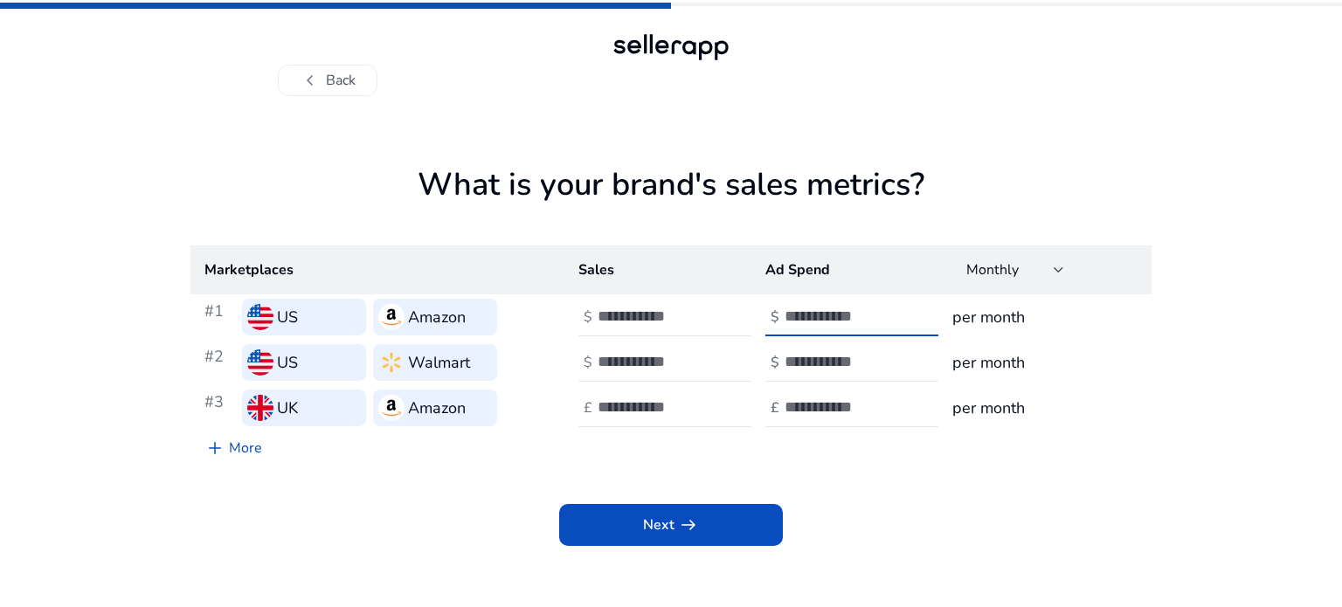
type input "*"
click at [898, 312] on input "*" at bounding box center [843, 316] width 118 height 19
click at [887, 362] on input "number" at bounding box center [843, 361] width 118 height 19
click at [897, 354] on input "*" at bounding box center [843, 361] width 118 height 19
type input "*"
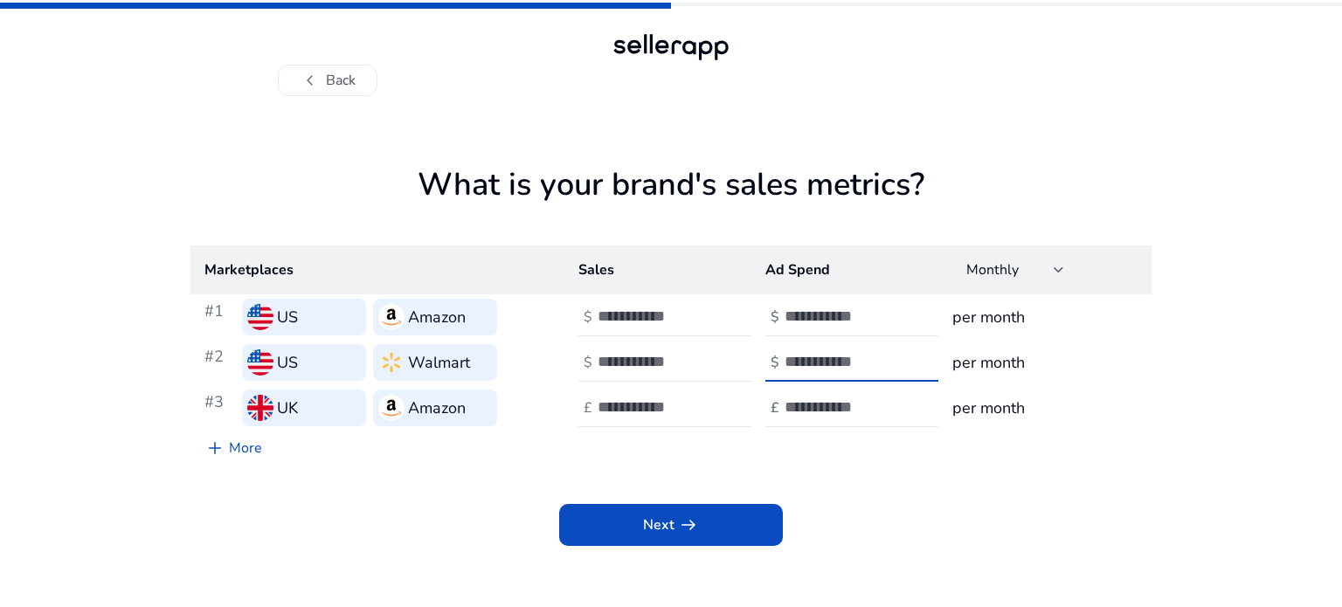
click at [895, 367] on input "*" at bounding box center [843, 361] width 118 height 19
click at [885, 414] on input "number" at bounding box center [843, 406] width 118 height 19
click at [895, 397] on input "*" at bounding box center [843, 406] width 118 height 19
click at [893, 417] on div "*" at bounding box center [862, 408] width 157 height 38
type input "*"
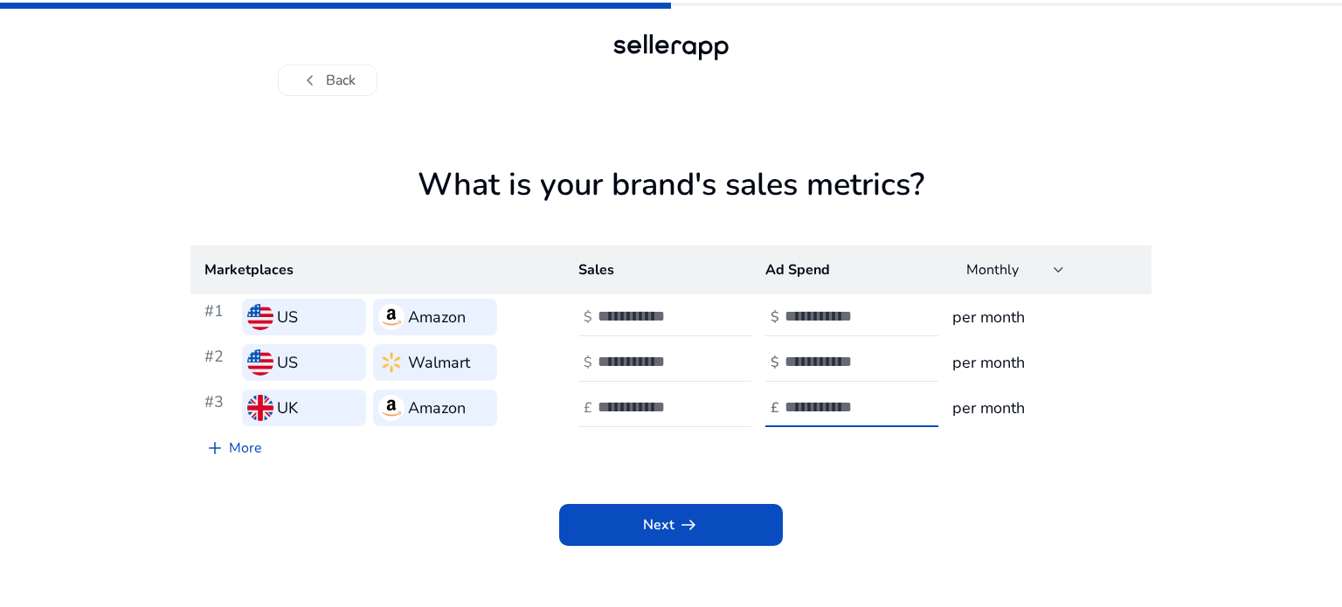
click at [894, 415] on input "*" at bounding box center [843, 406] width 118 height 19
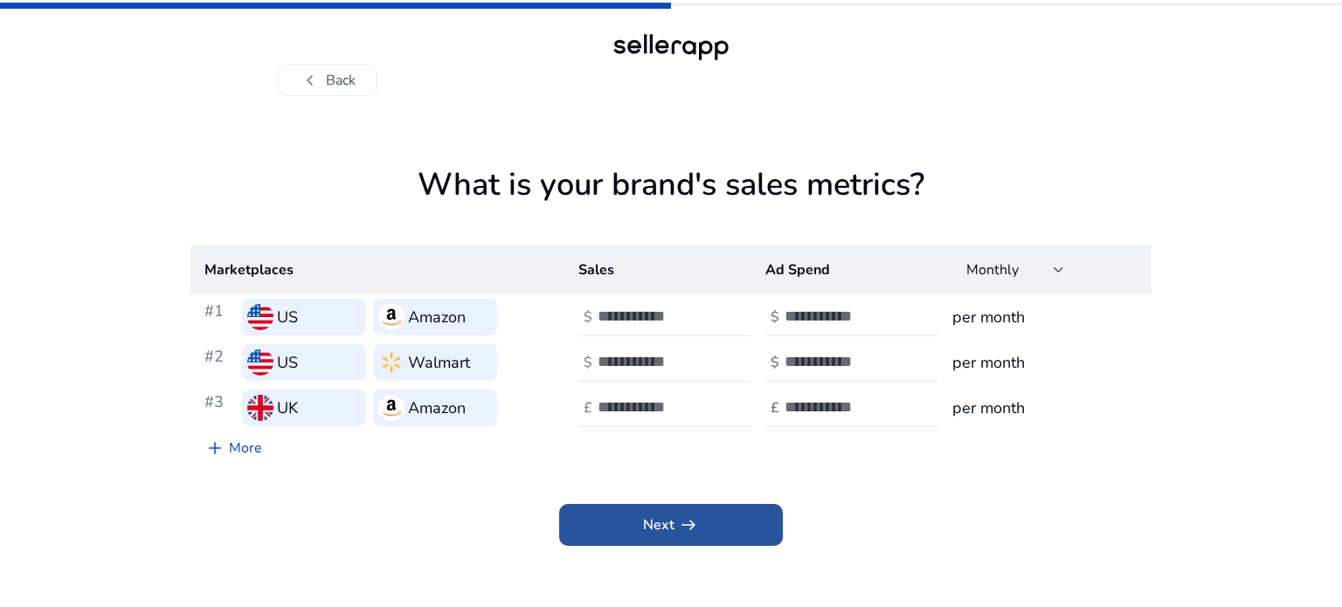
click at [752, 534] on span at bounding box center [671, 525] width 224 height 42
